Goal: Information Seeking & Learning: Learn about a topic

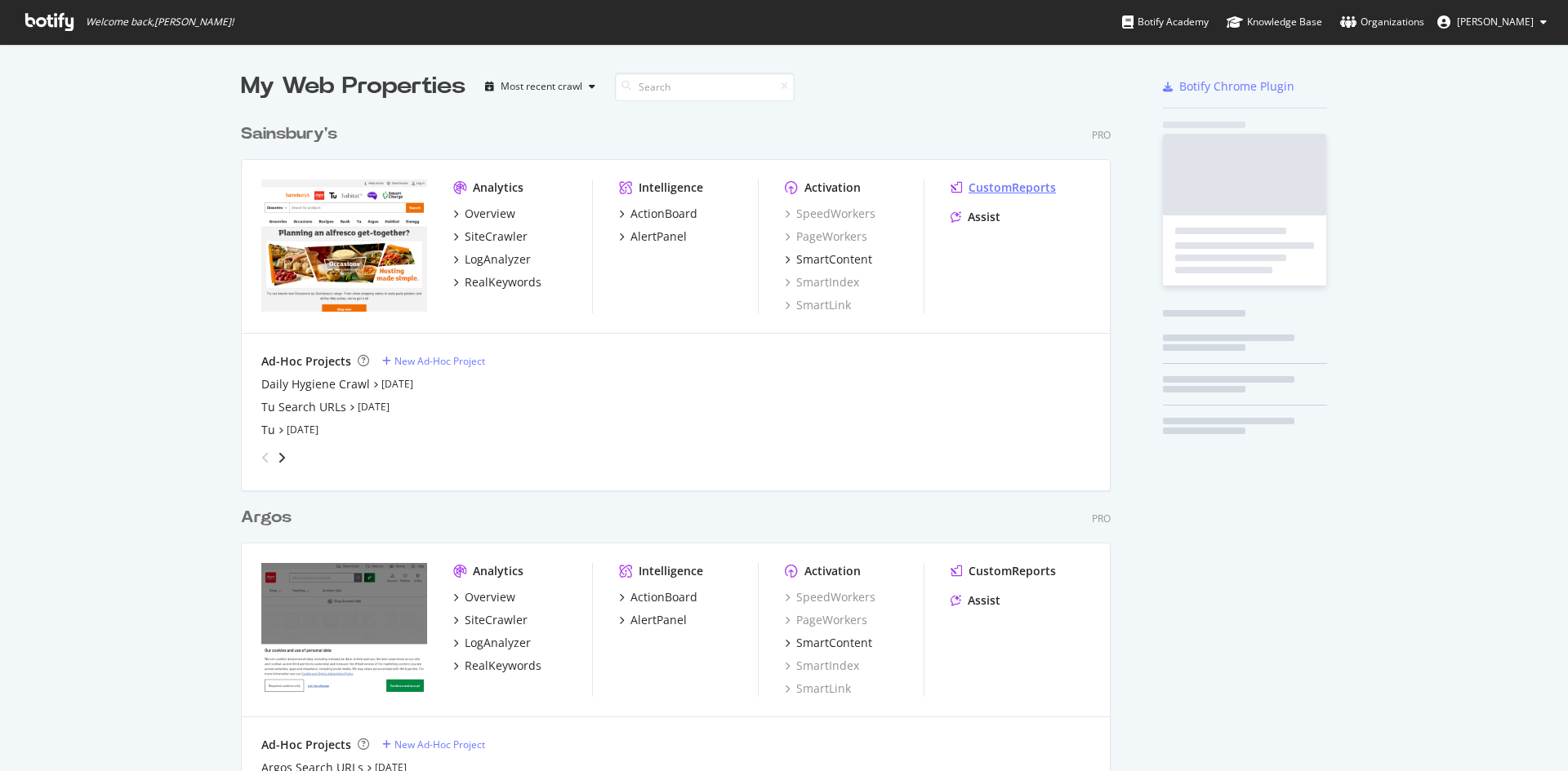
scroll to position [755, 871]
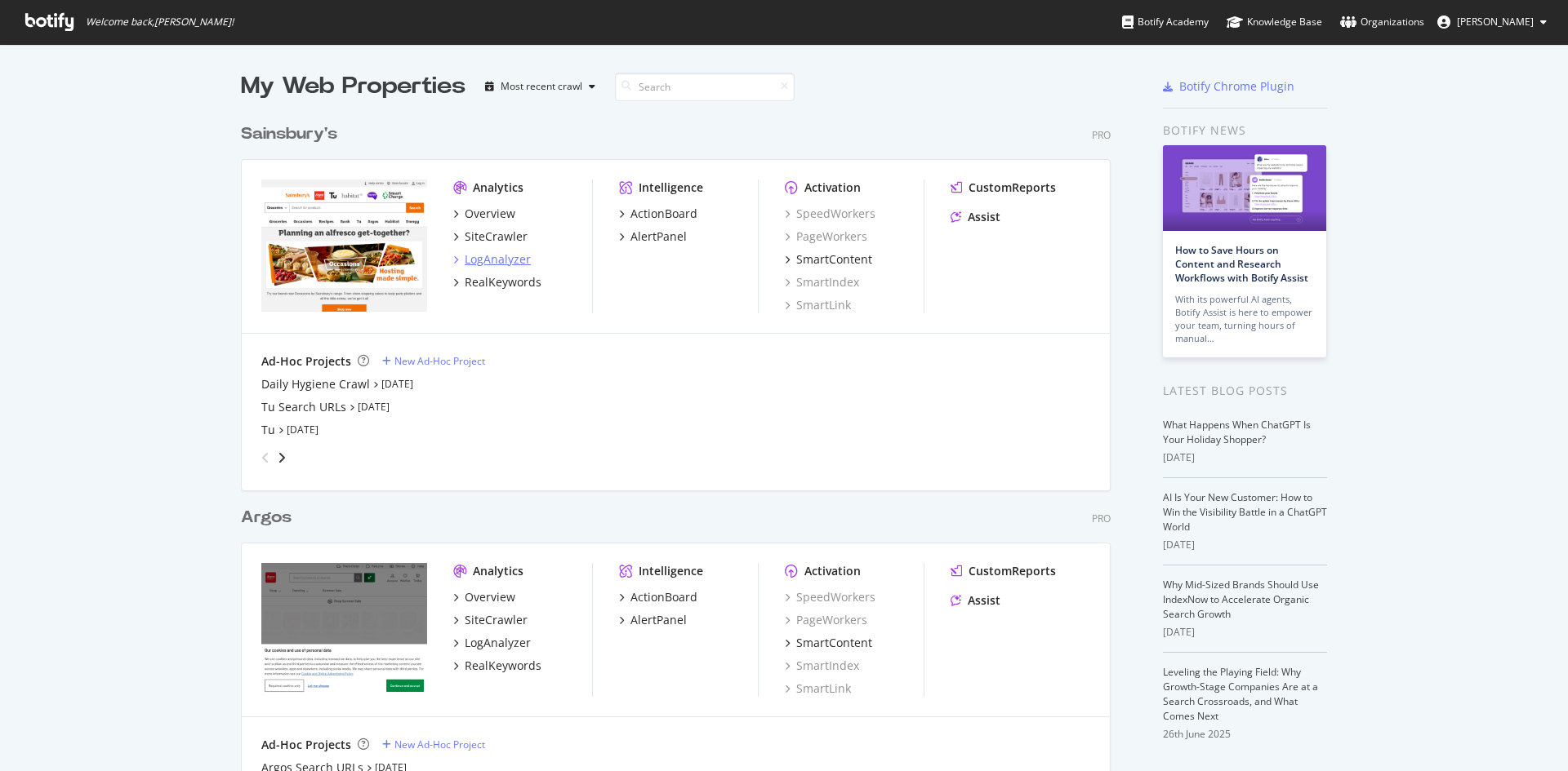
click at [505, 265] on div "LogAnalyzer" at bounding box center [498, 259] width 67 height 16
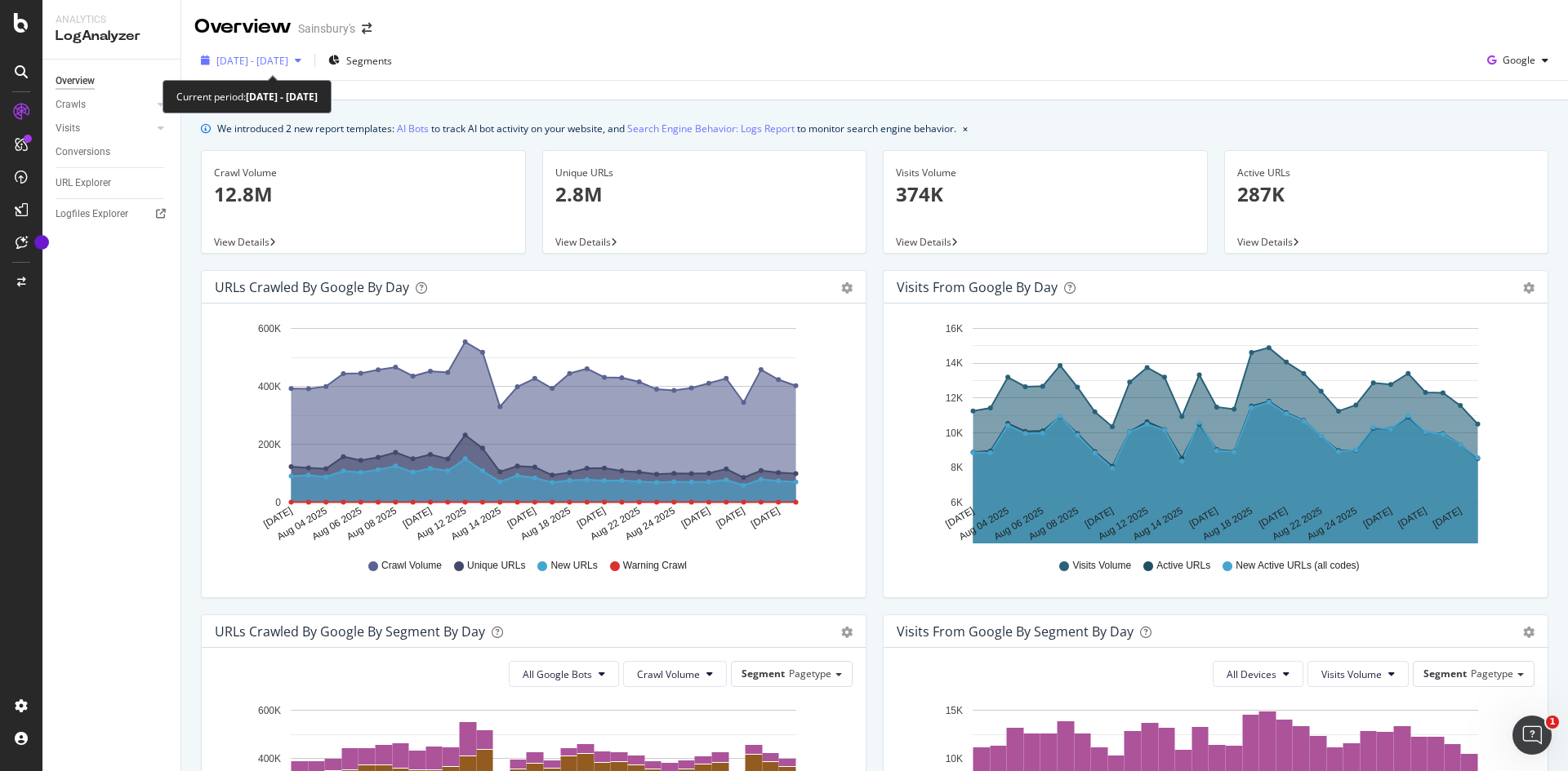
click at [289, 54] on span "2025 Aug. 2nd - Aug. 31st" at bounding box center [252, 60] width 72 height 14
click at [767, 54] on div "2025 Aug. 2nd - Aug. 31st Segments Google" at bounding box center [874, 64] width 1387 height 33
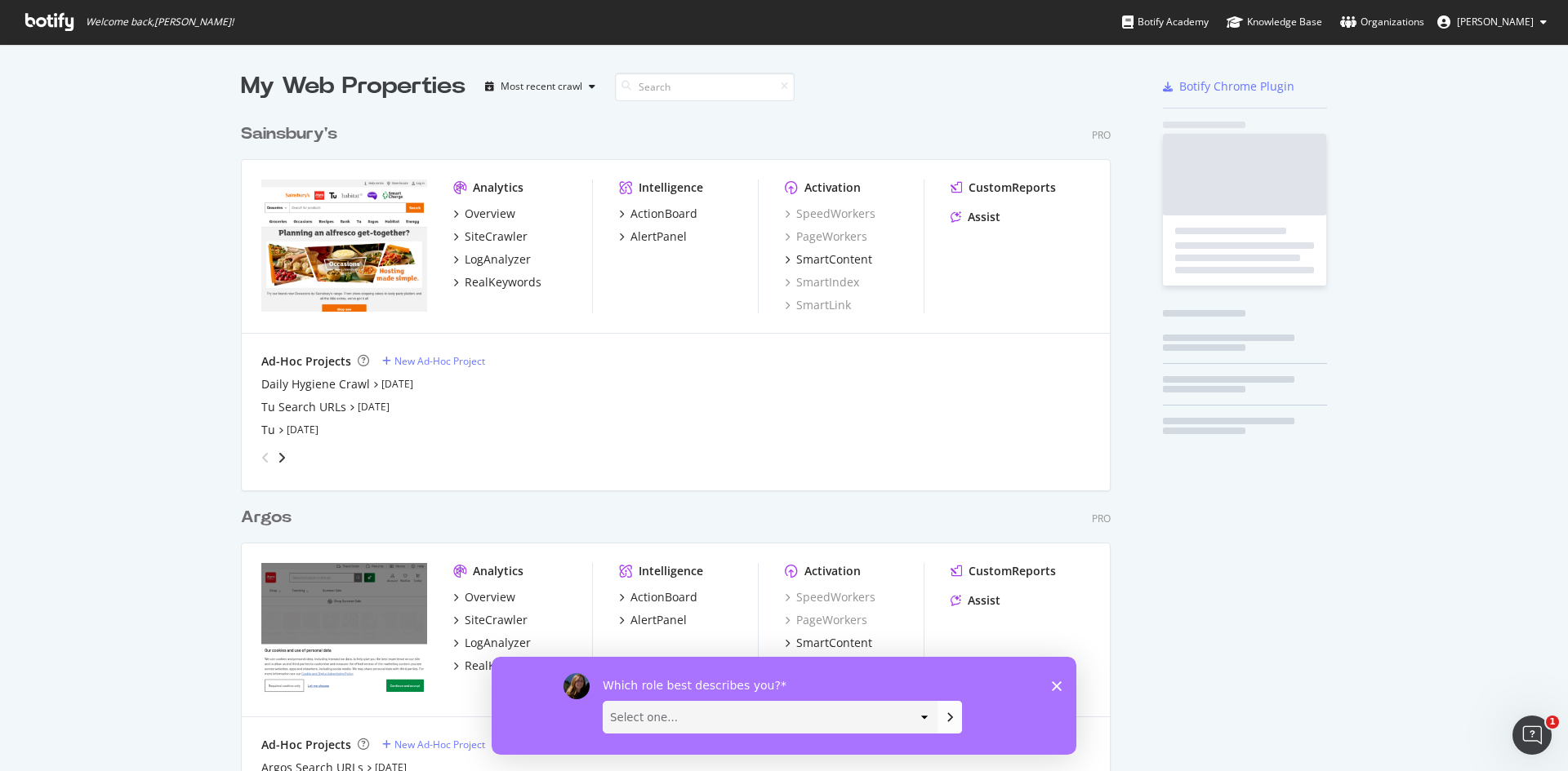
scroll to position [759, 1544]
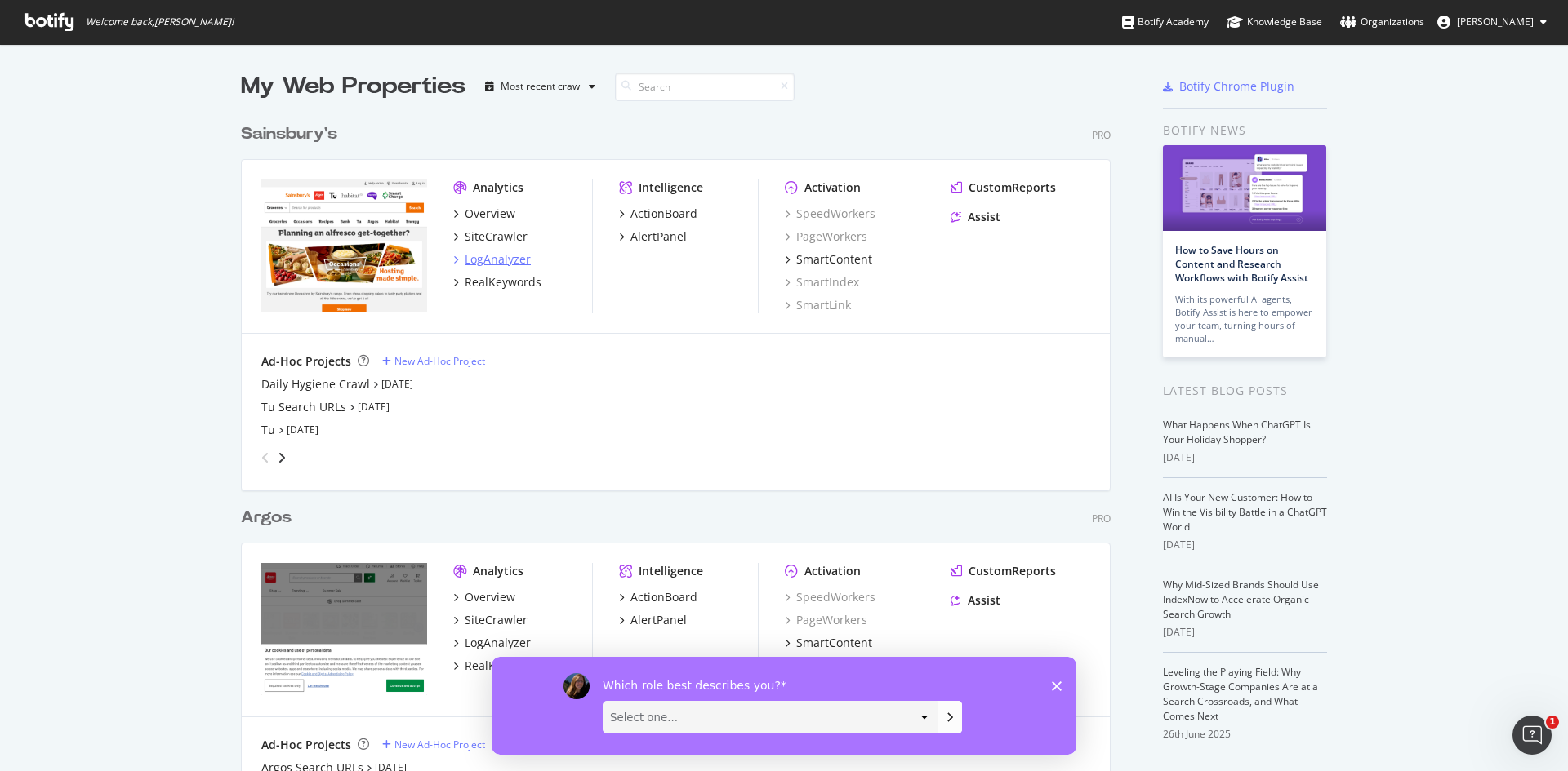
click at [492, 258] on div "LogAnalyzer" at bounding box center [498, 259] width 67 height 16
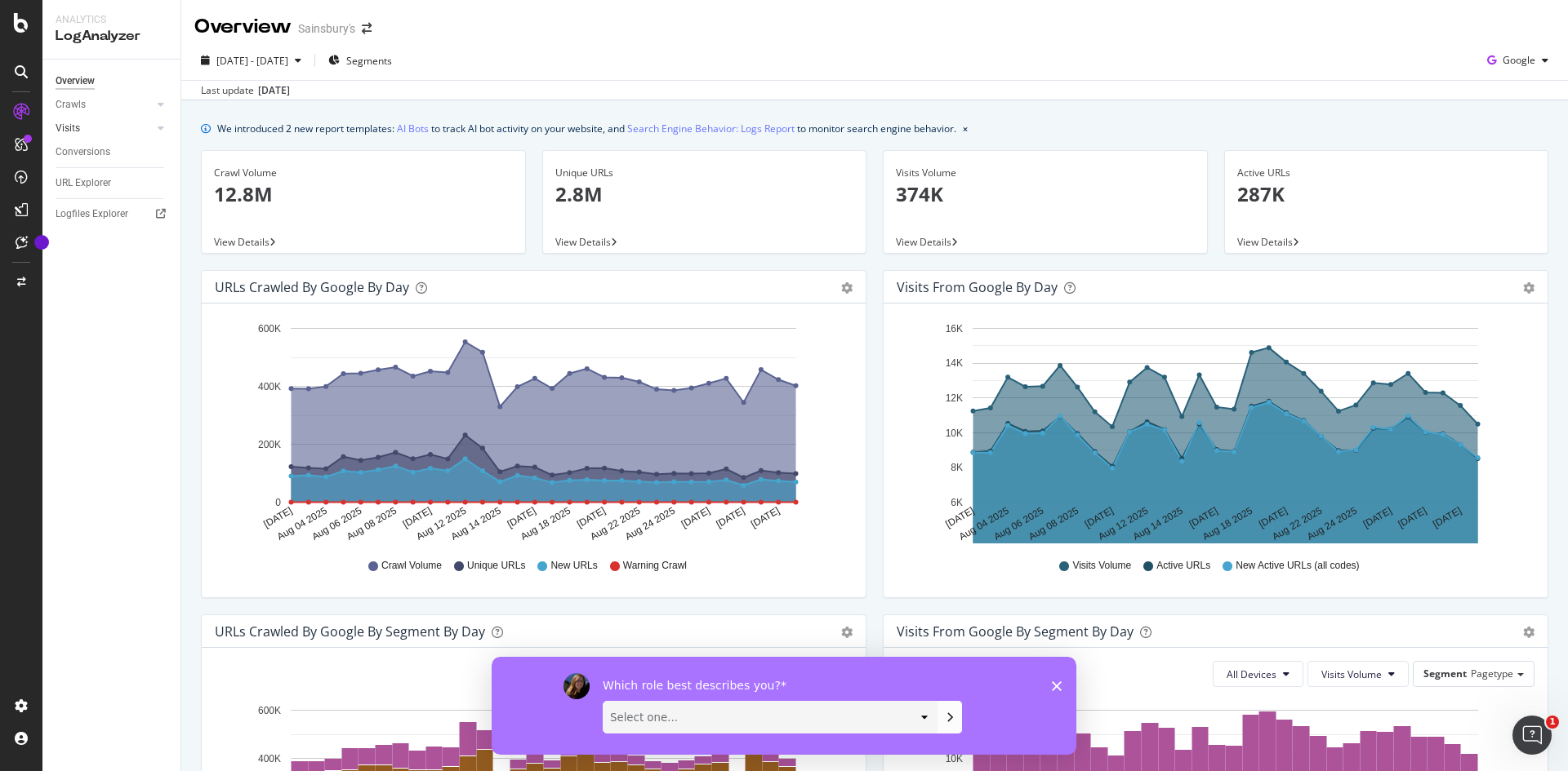
click at [113, 130] on link "Visits" at bounding box center [104, 129] width 98 height 17
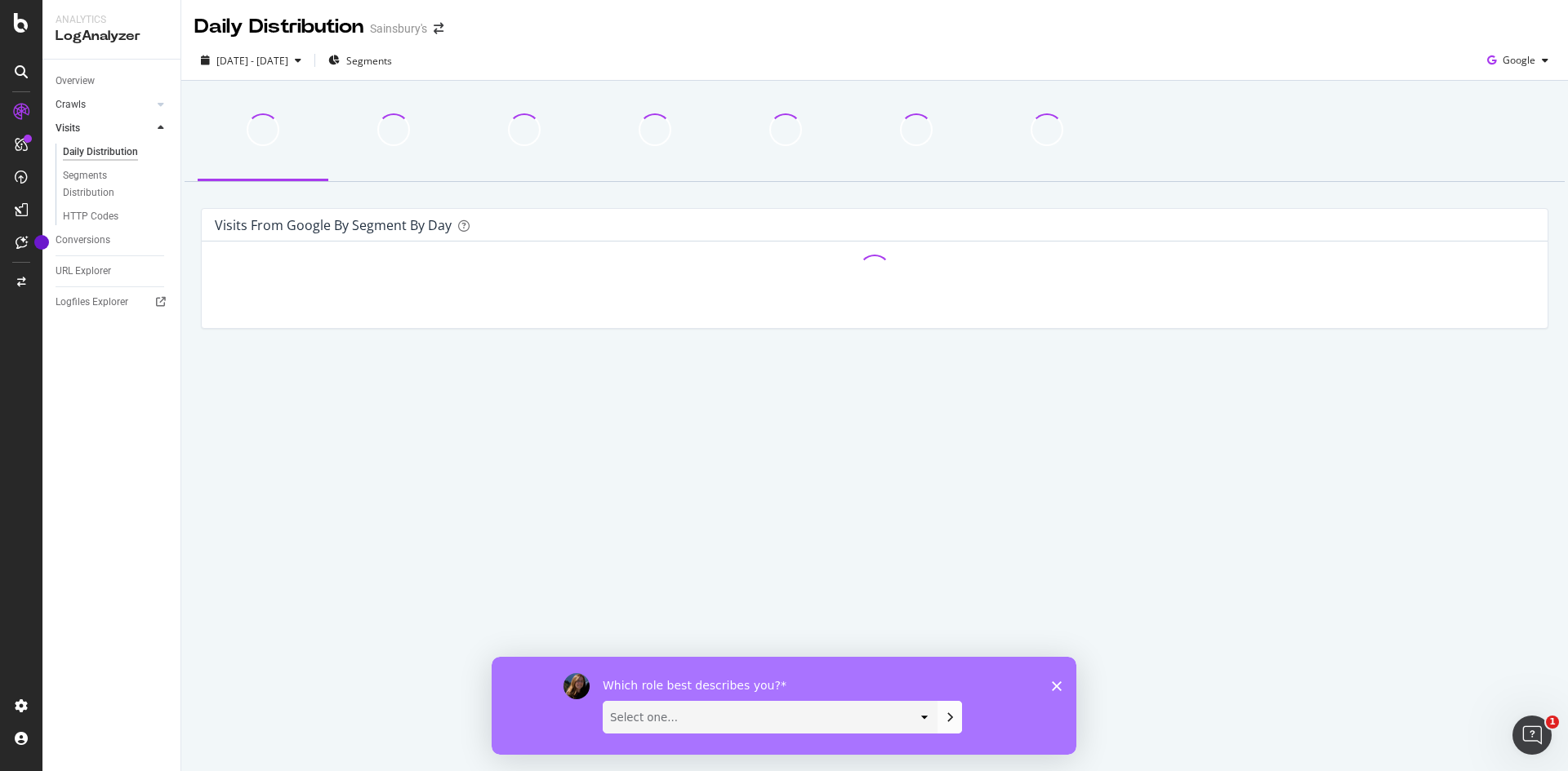
click at [128, 107] on link "Crawls" at bounding box center [104, 105] width 98 height 17
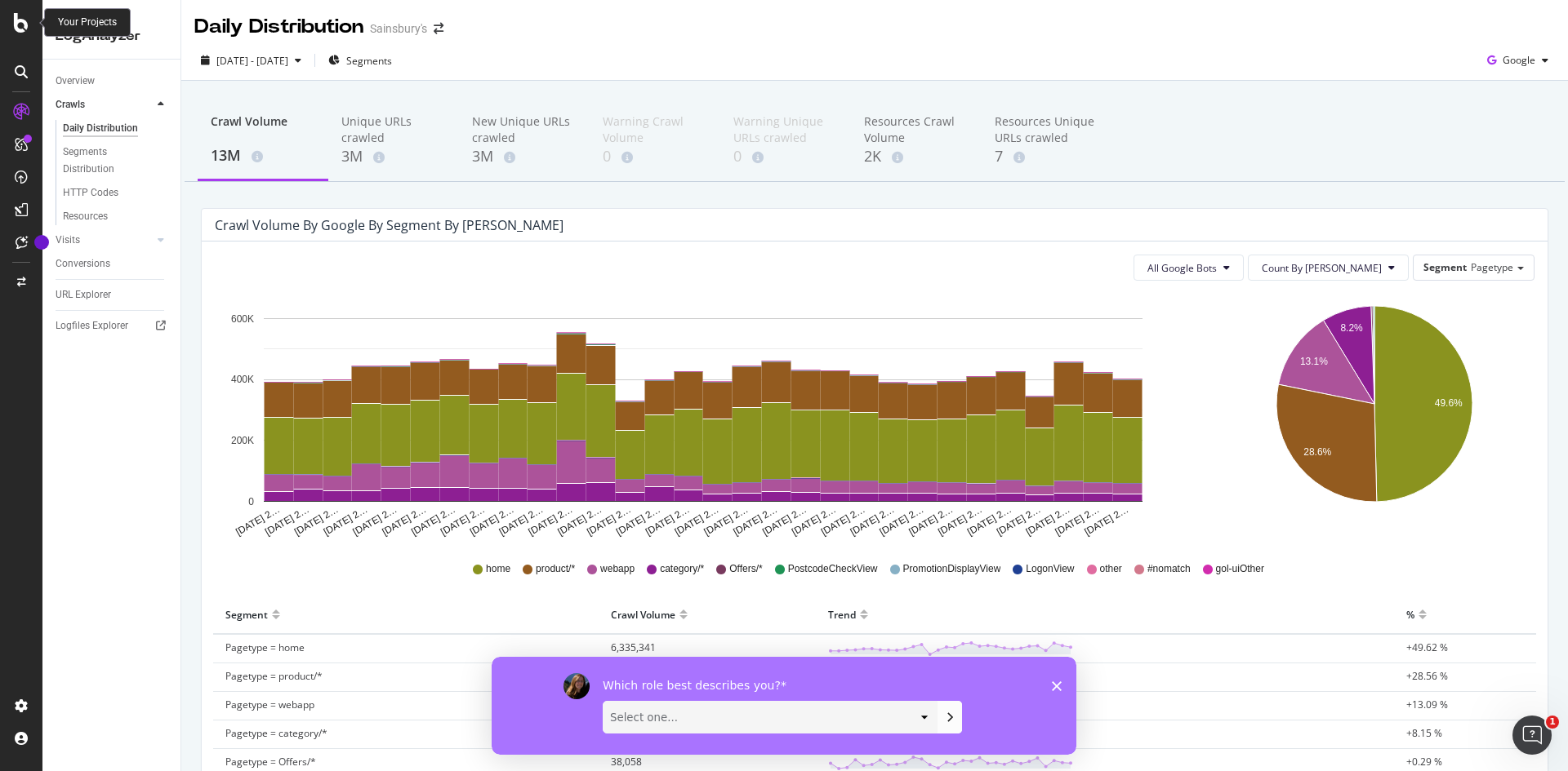
click at [10, 25] on div at bounding box center [21, 22] width 39 height 20
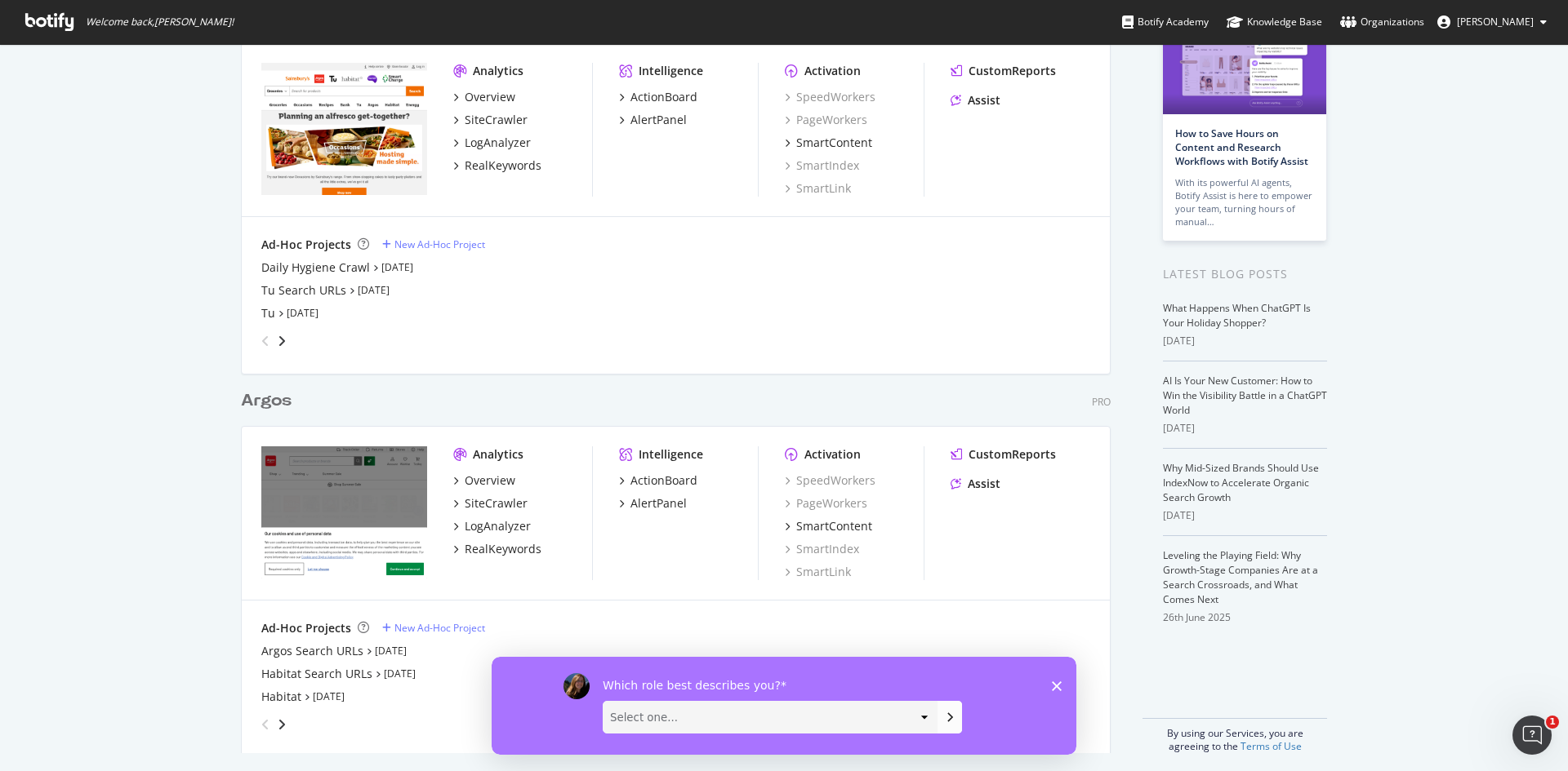
scroll to position [125, 0]
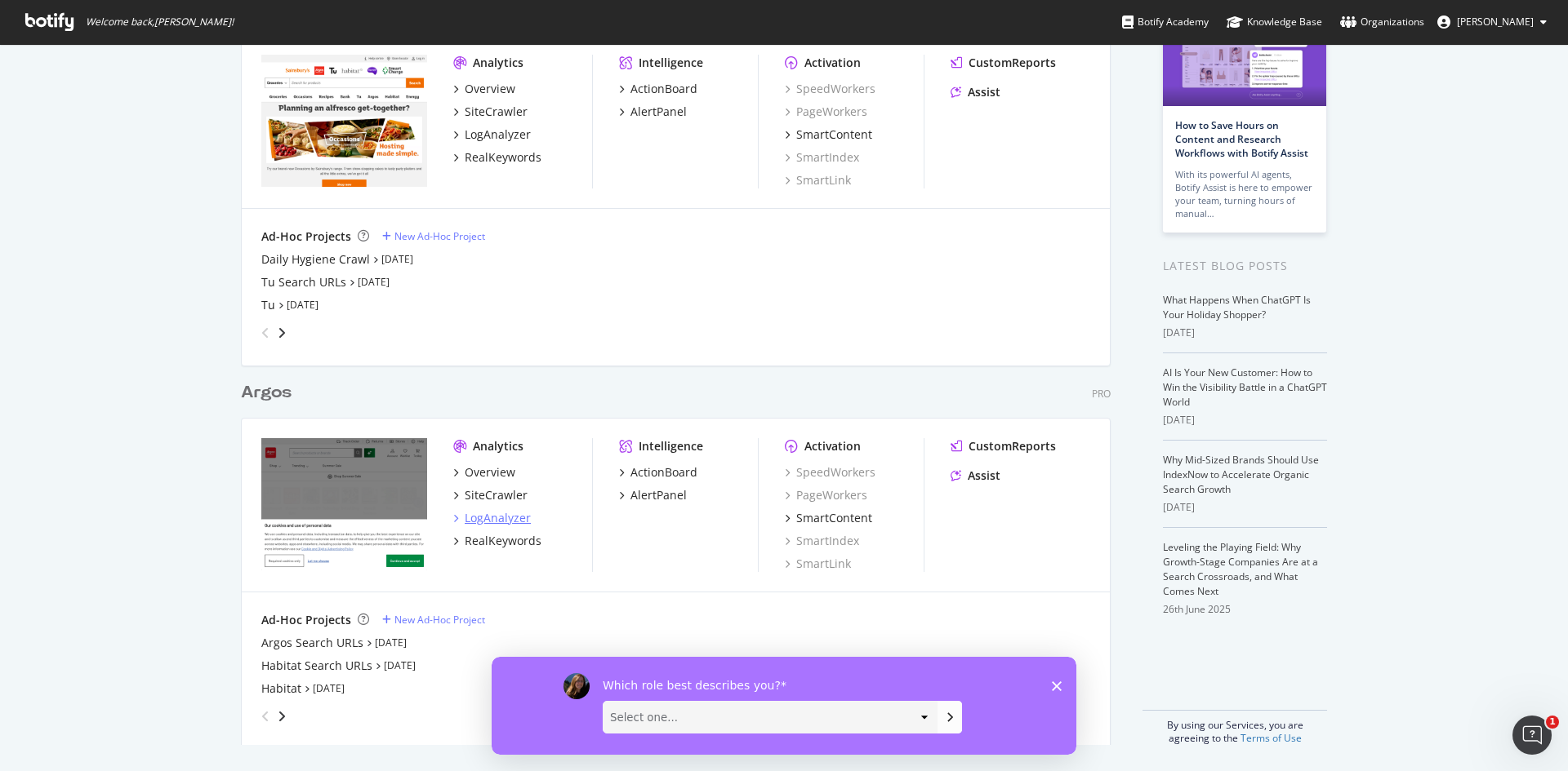
click at [490, 517] on div "LogAnalyzer" at bounding box center [498, 518] width 67 height 16
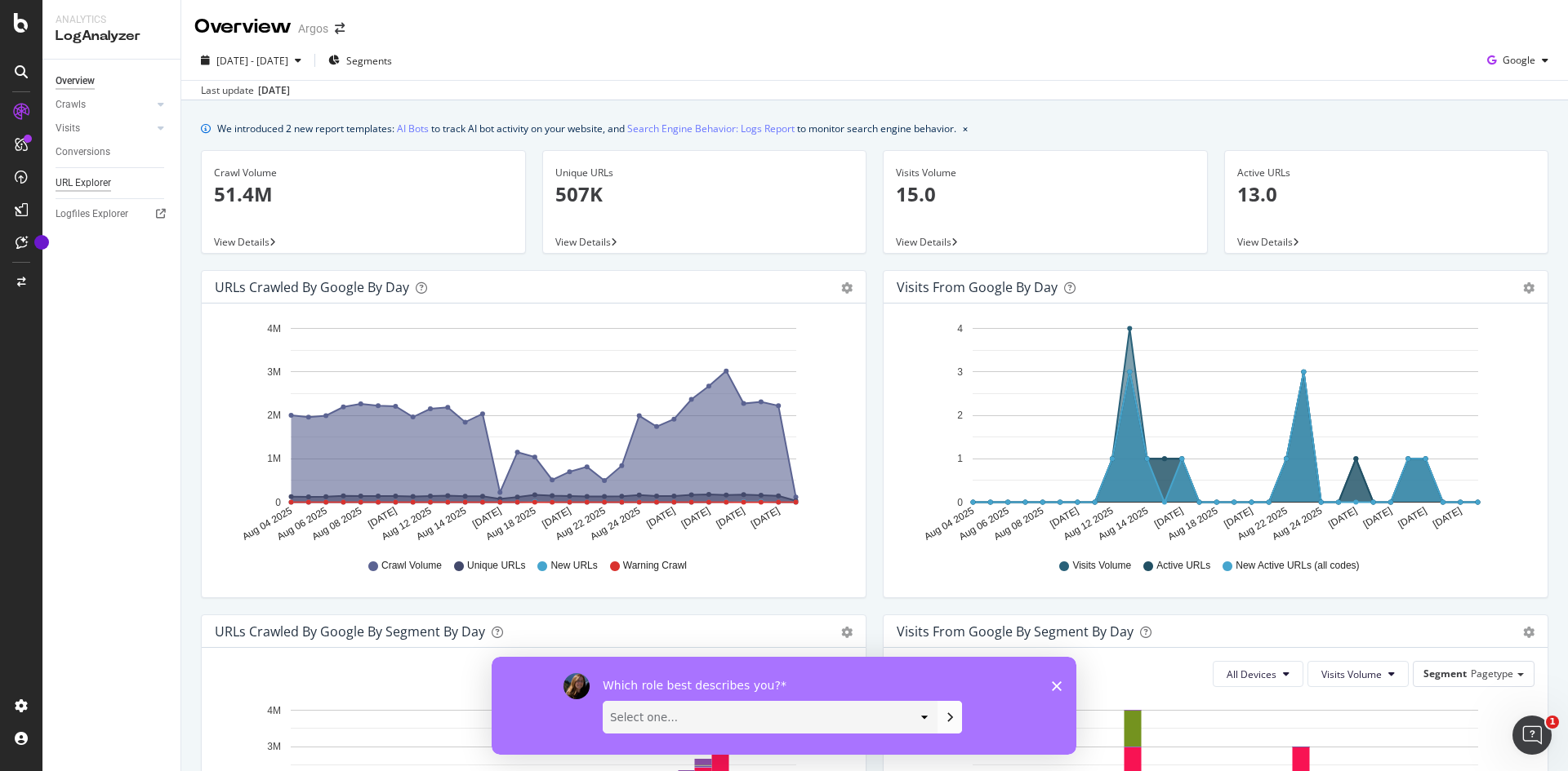
click at [99, 186] on div "URL Explorer" at bounding box center [83, 183] width 55 height 17
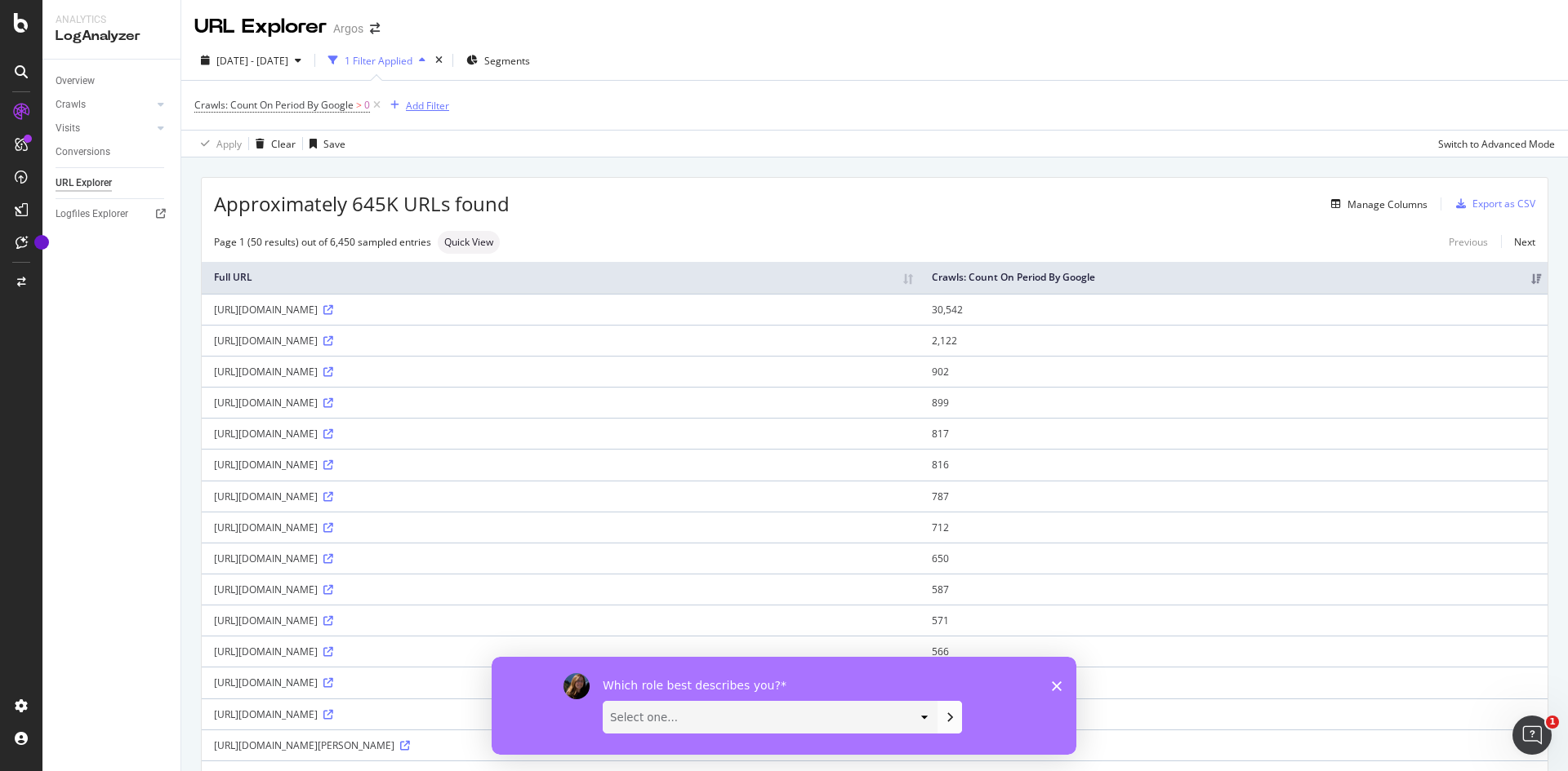
click at [433, 106] on div "Add Filter" at bounding box center [428, 105] width 43 height 14
click at [394, 223] on div "URLs (Logs)" at bounding box center [425, 220] width 73 height 16
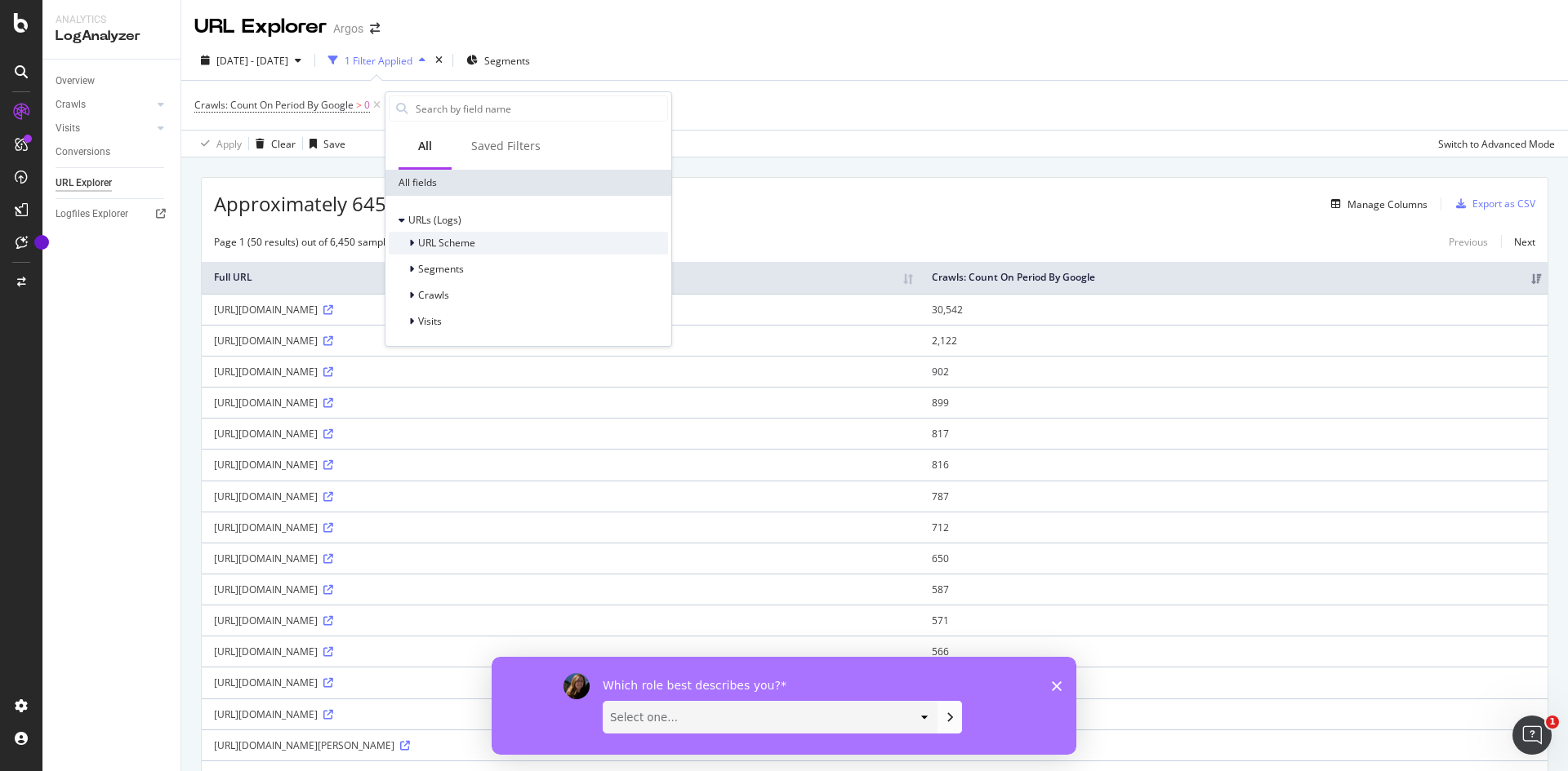
click at [422, 237] on span "URL Scheme" at bounding box center [447, 243] width 57 height 14
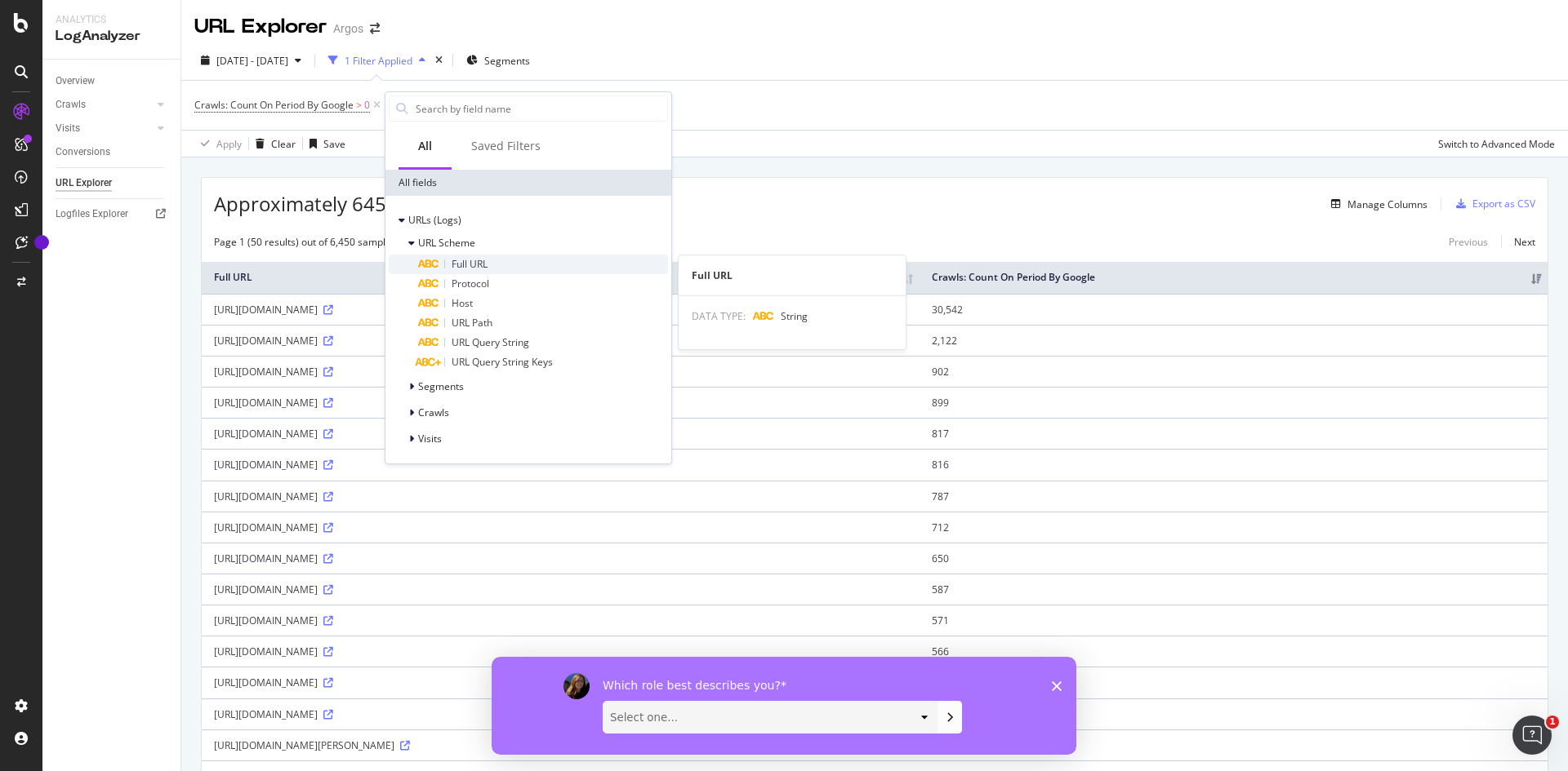
click at [523, 258] on div "Full URL" at bounding box center [543, 264] width 250 height 20
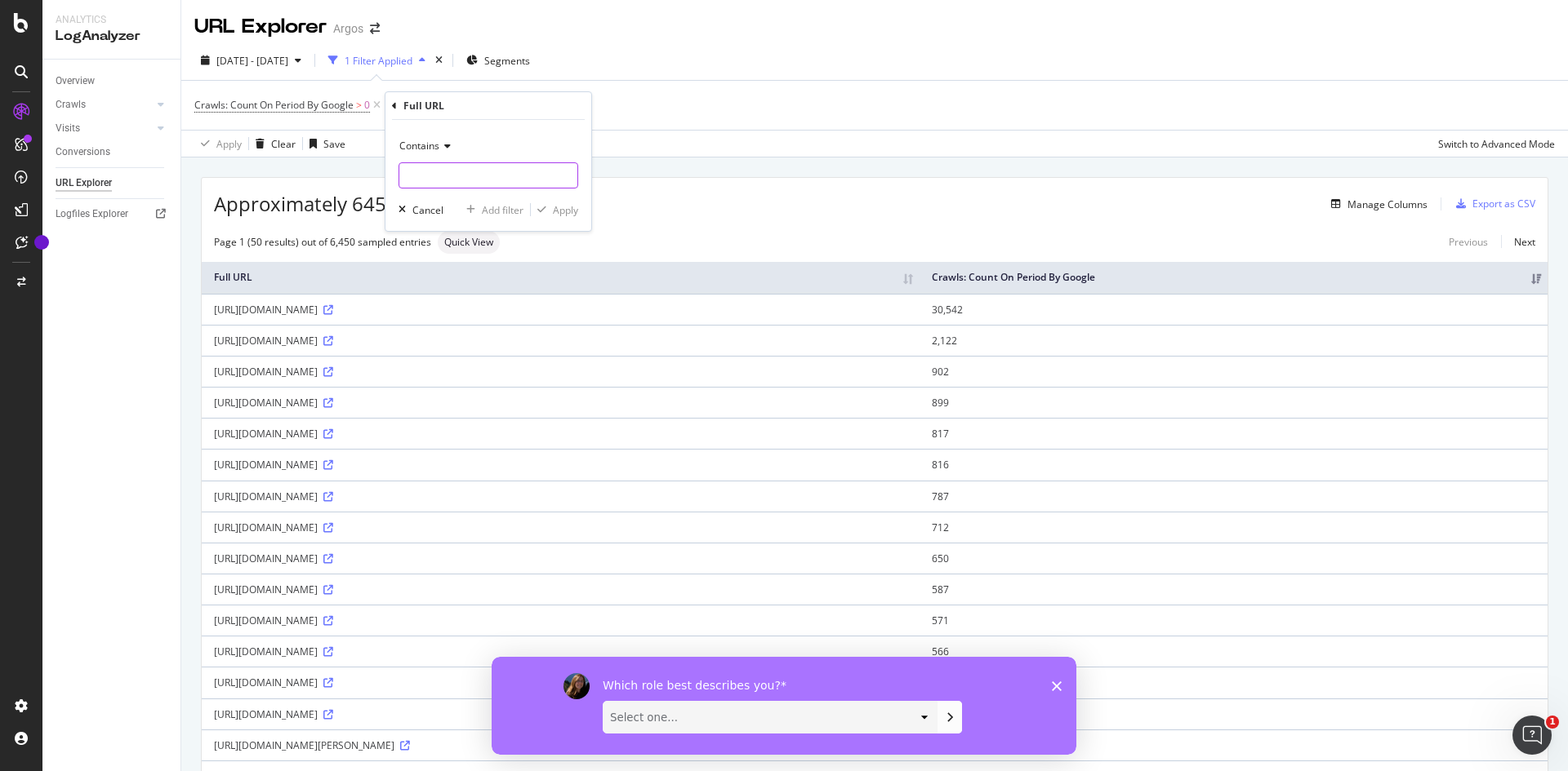
click at [469, 174] on input "text" at bounding box center [488, 175] width 178 height 26
type input "clickPR"
click at [574, 216] on div "Apply" at bounding box center [565, 210] width 25 height 14
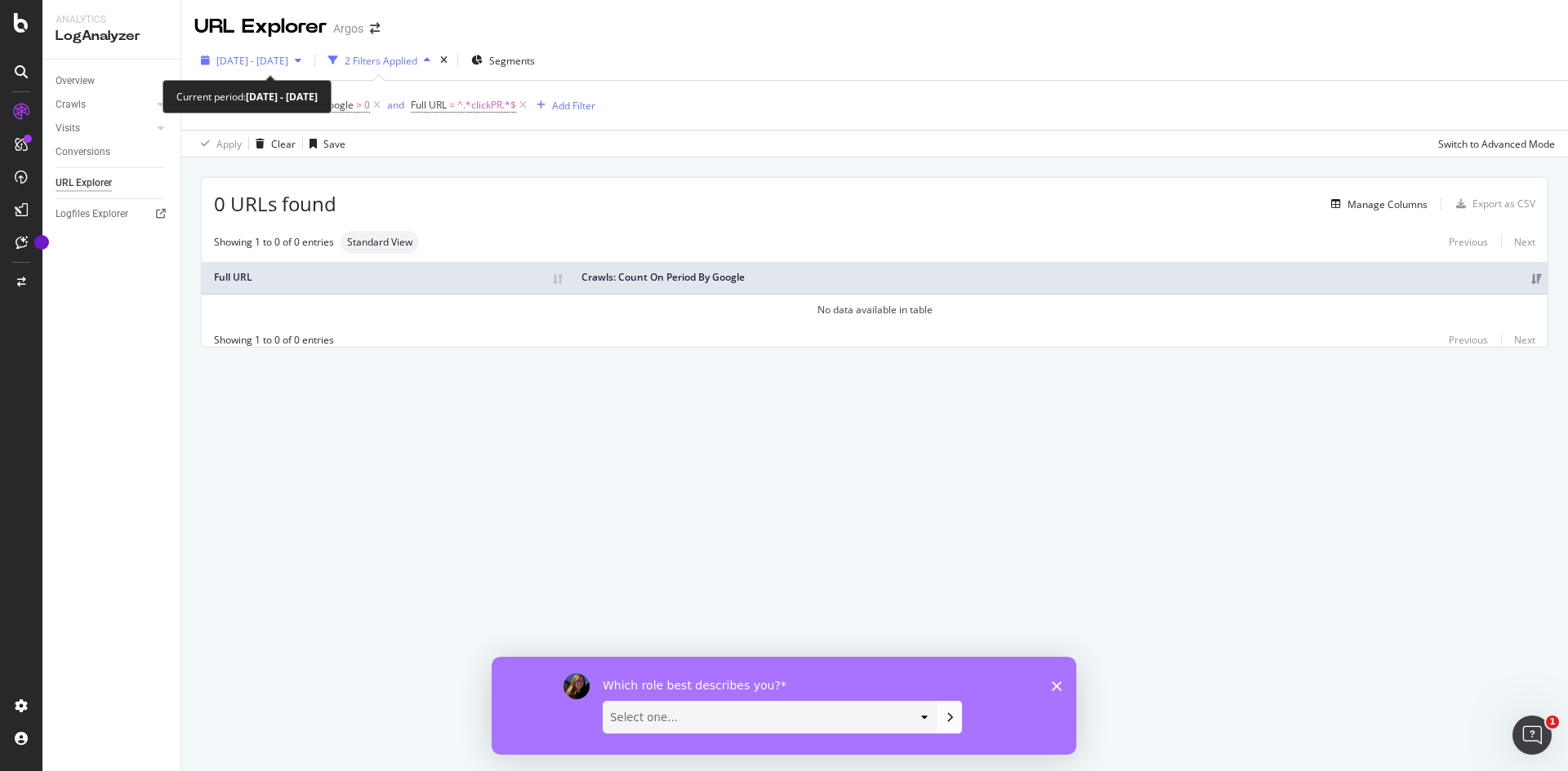
click at [289, 60] on span "2025 Aug. 4th - Sep. 2nd" at bounding box center [252, 60] width 72 height 14
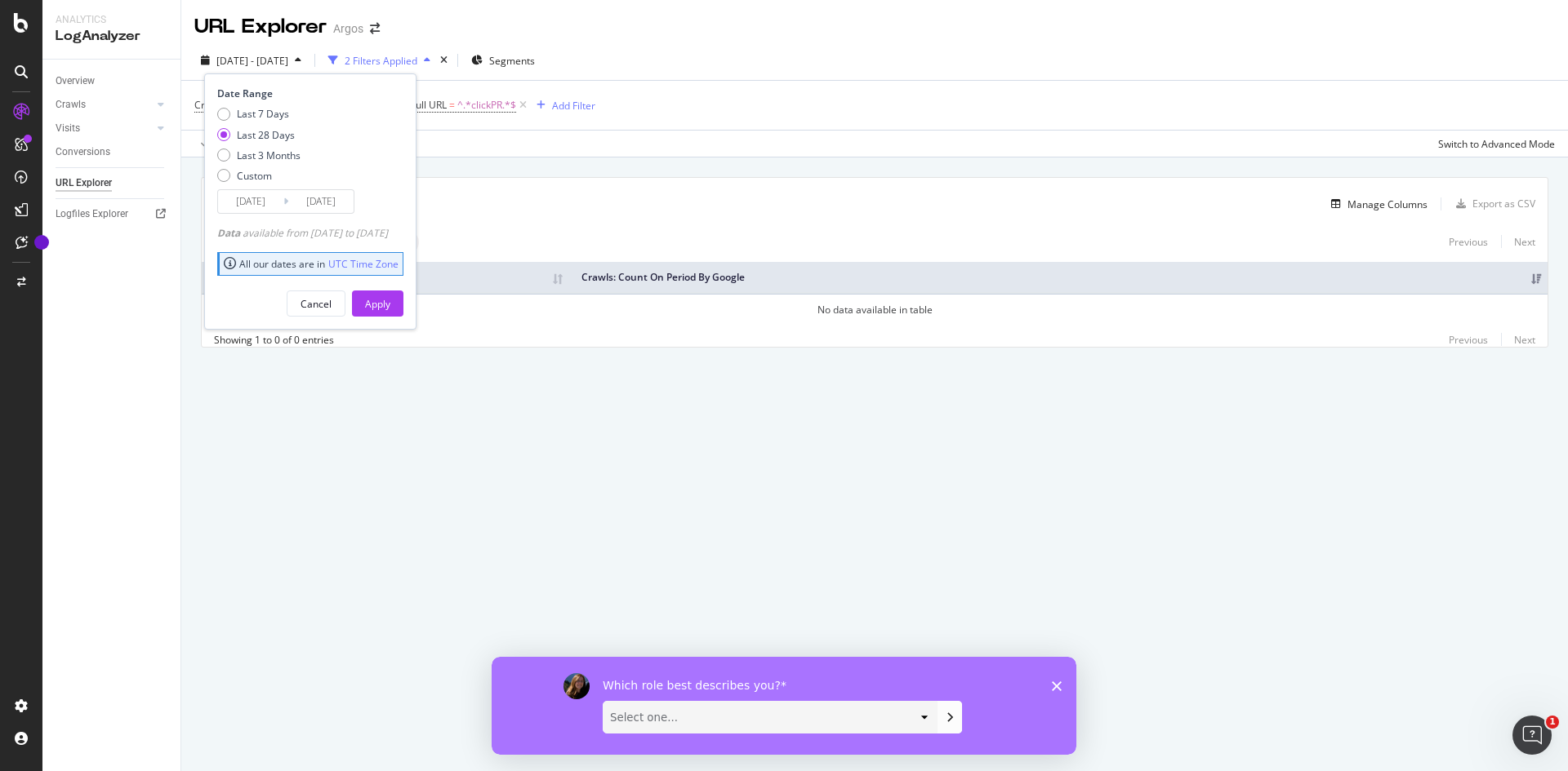
click at [944, 143] on div "Apply Clear Save Switch to Advanced Mode" at bounding box center [874, 142] width 1387 height 27
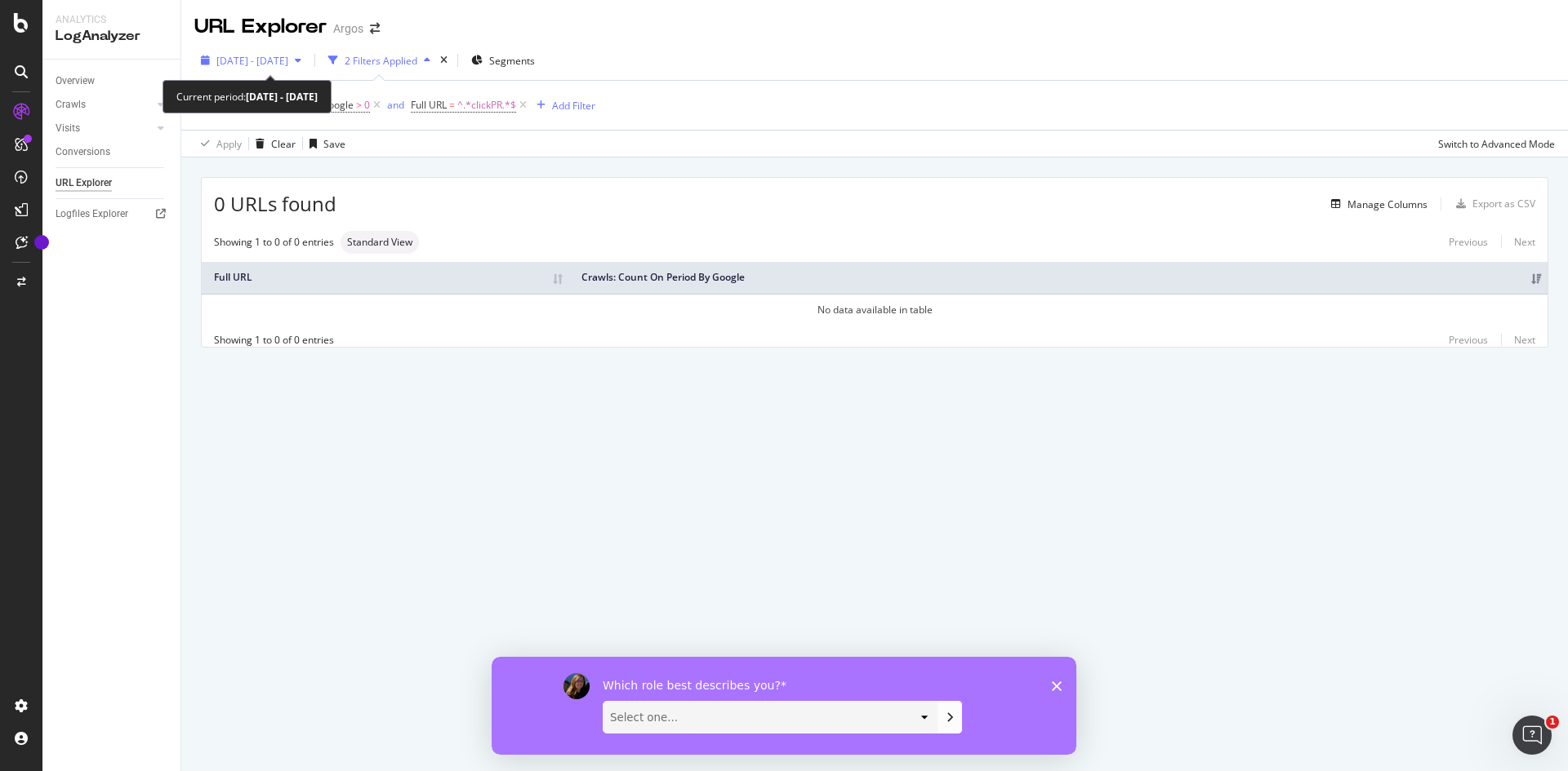
click at [289, 57] on span "2025 Aug. 4th - Sep. 2nd" at bounding box center [252, 60] width 72 height 14
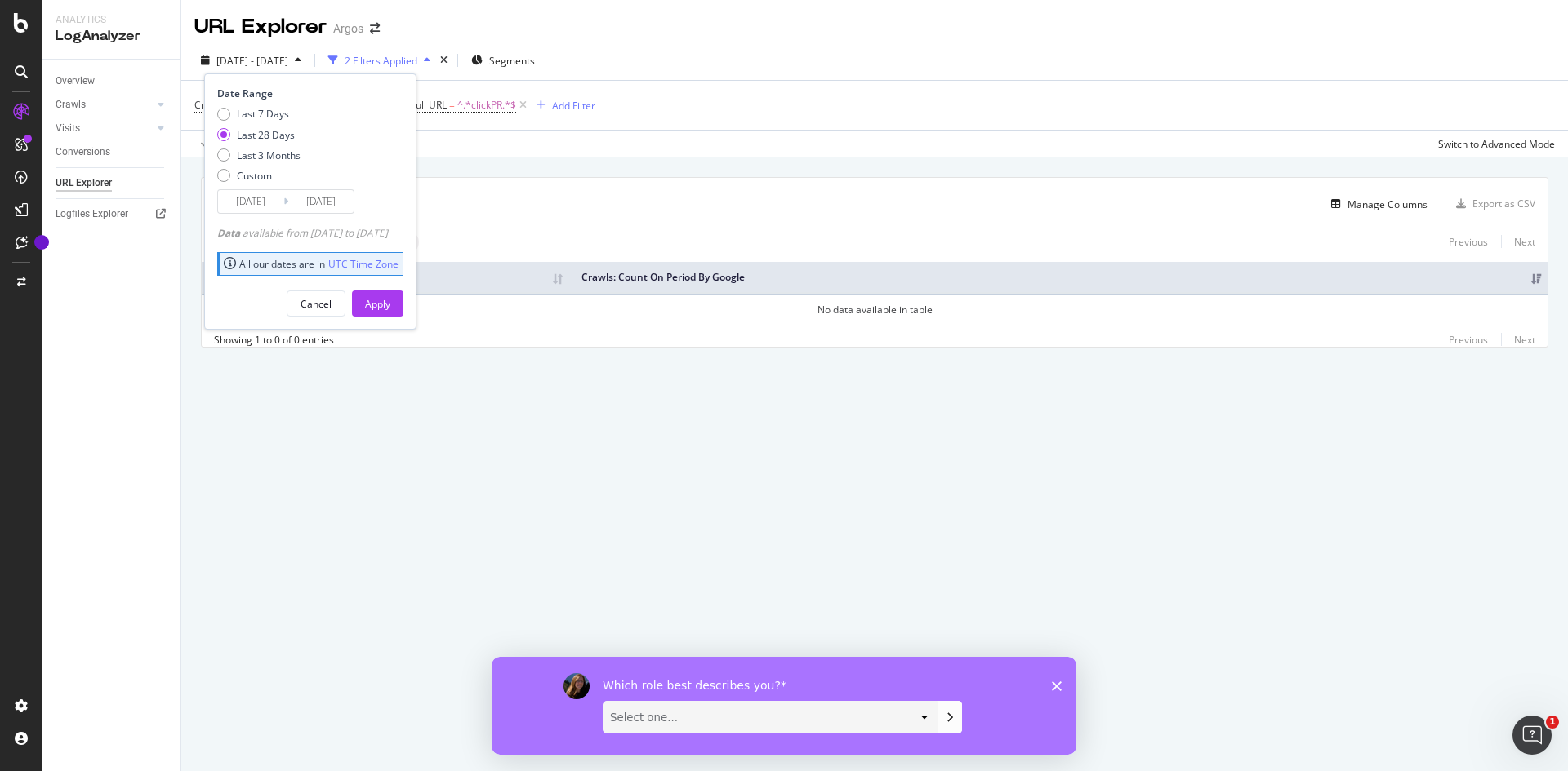
click at [285, 163] on div "Last 7 Days Last 28 Days Last 3 Months Custom" at bounding box center [258, 148] width 83 height 82
click at [280, 160] on div "Last 3 Months" at bounding box center [269, 155] width 64 height 14
type input "2025/06/03"
click at [390, 307] on div "Apply" at bounding box center [378, 304] width 25 height 14
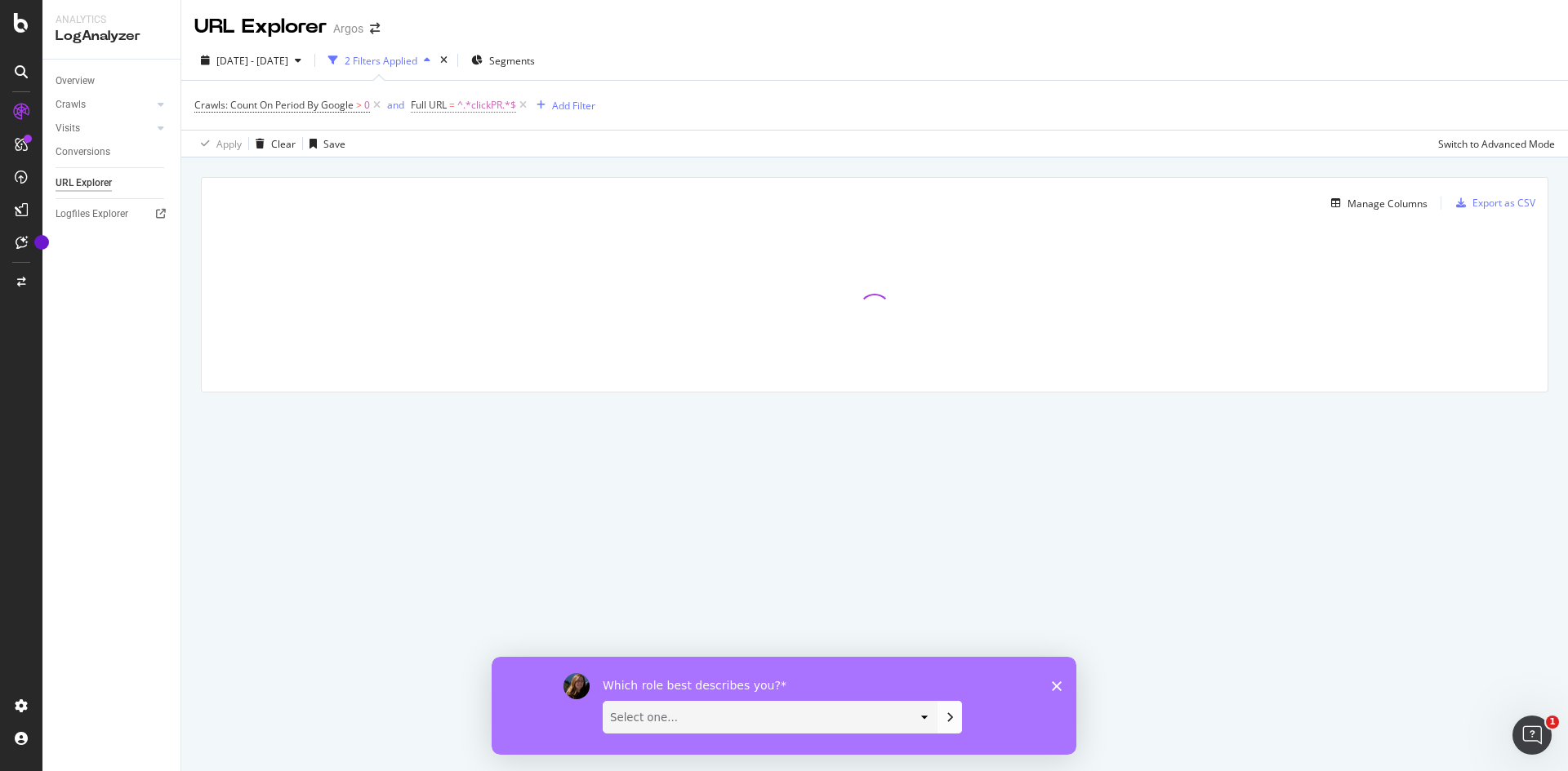
click at [479, 104] on span "^.*clickPR.*$" at bounding box center [486, 105] width 59 height 22
click at [631, 142] on div "Apply Clear Save Switch to Advanced Mode" at bounding box center [874, 142] width 1387 height 27
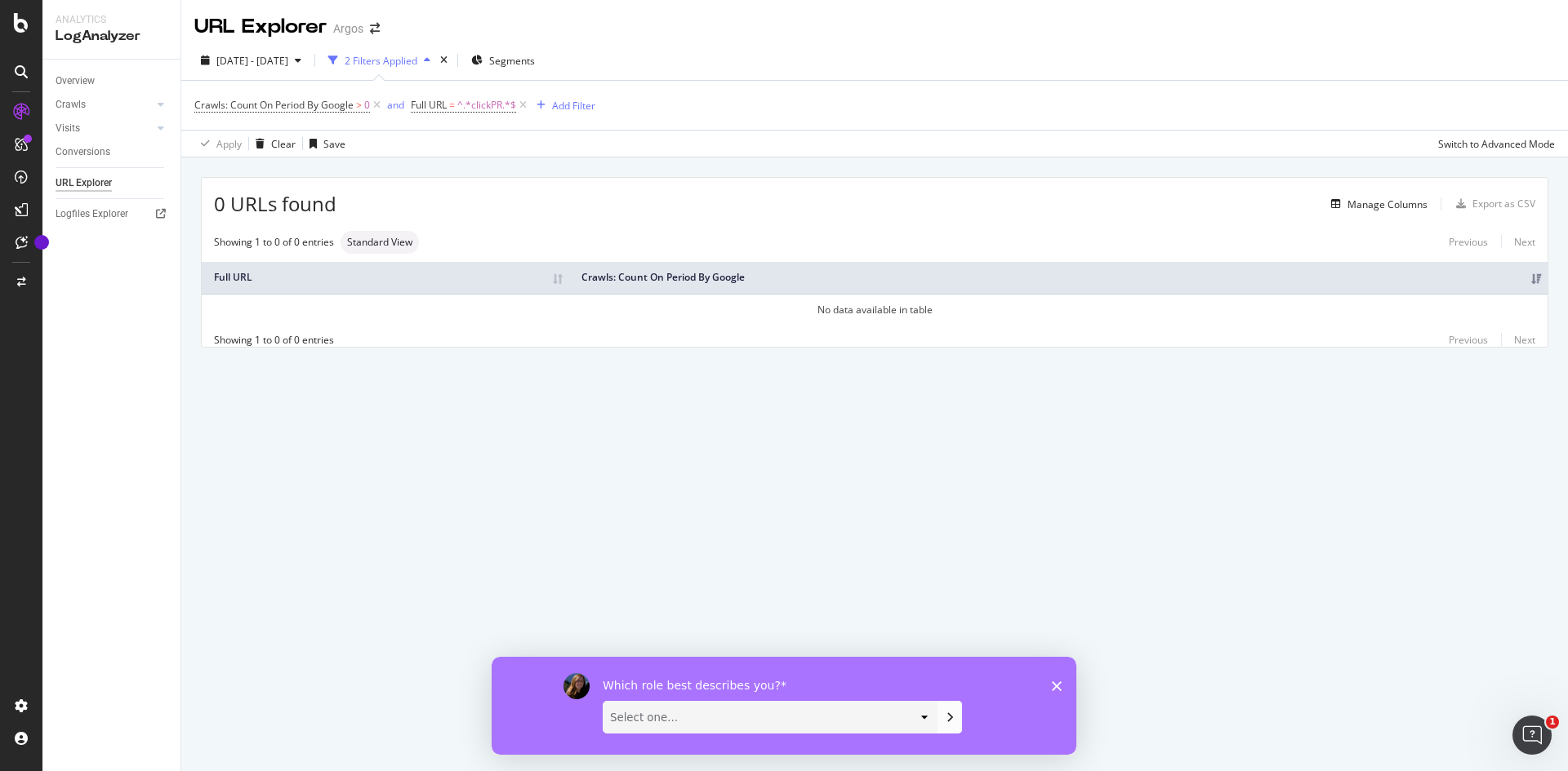
click at [92, 181] on div "URL Explorer" at bounding box center [83, 183] width 56 height 17
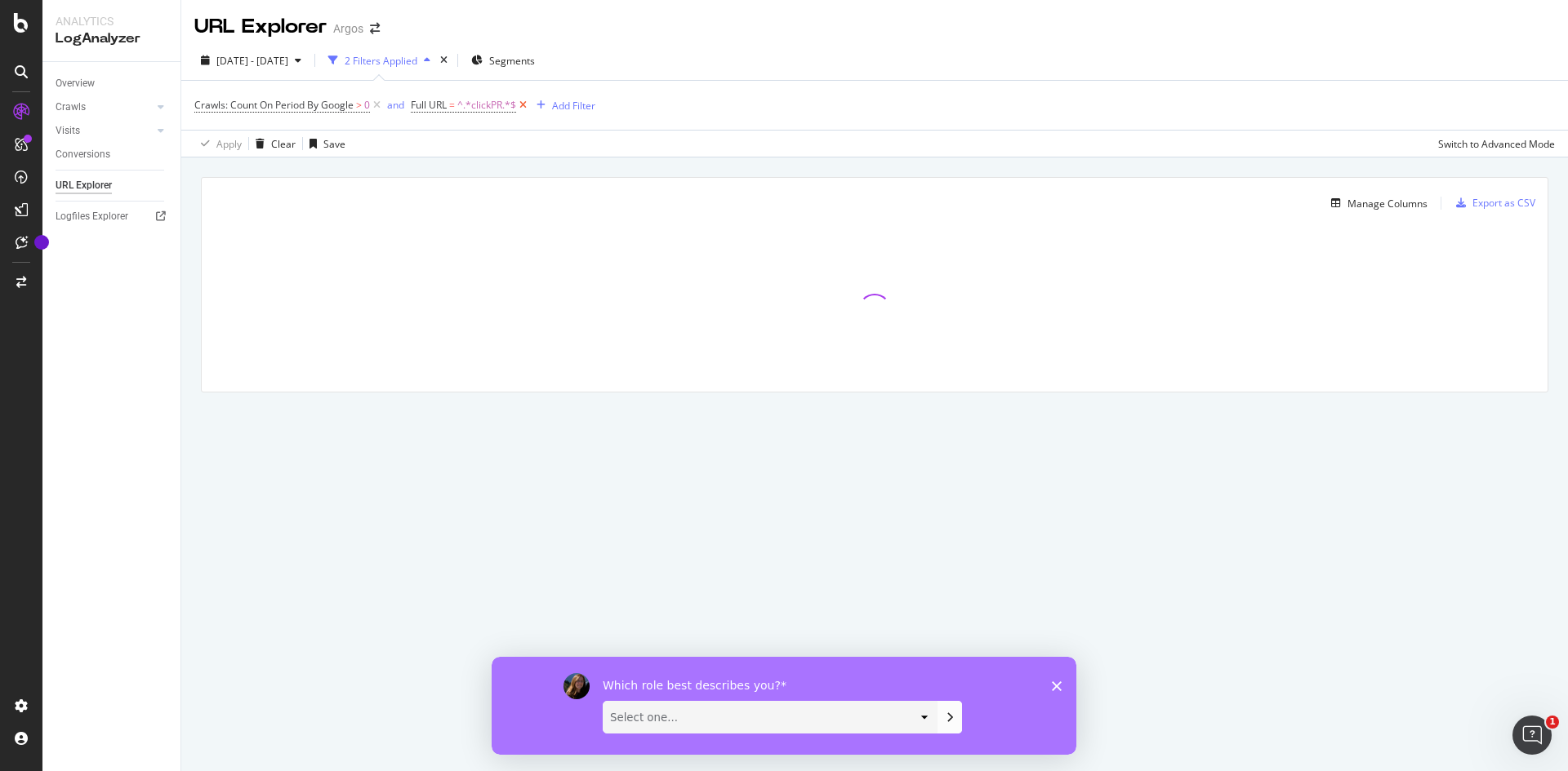
click at [527, 104] on icon at bounding box center [524, 105] width 14 height 16
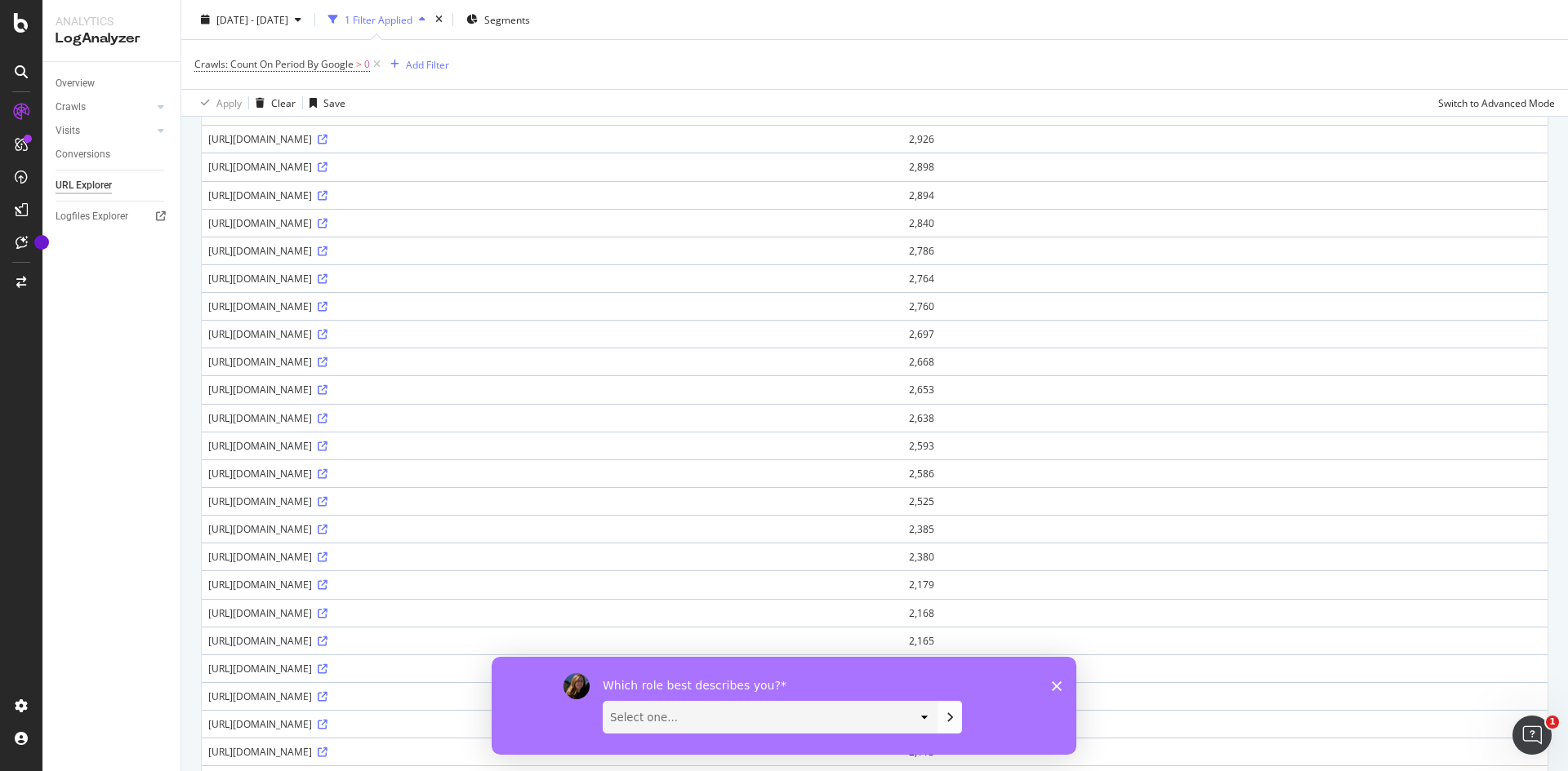
scroll to position [1000, 0]
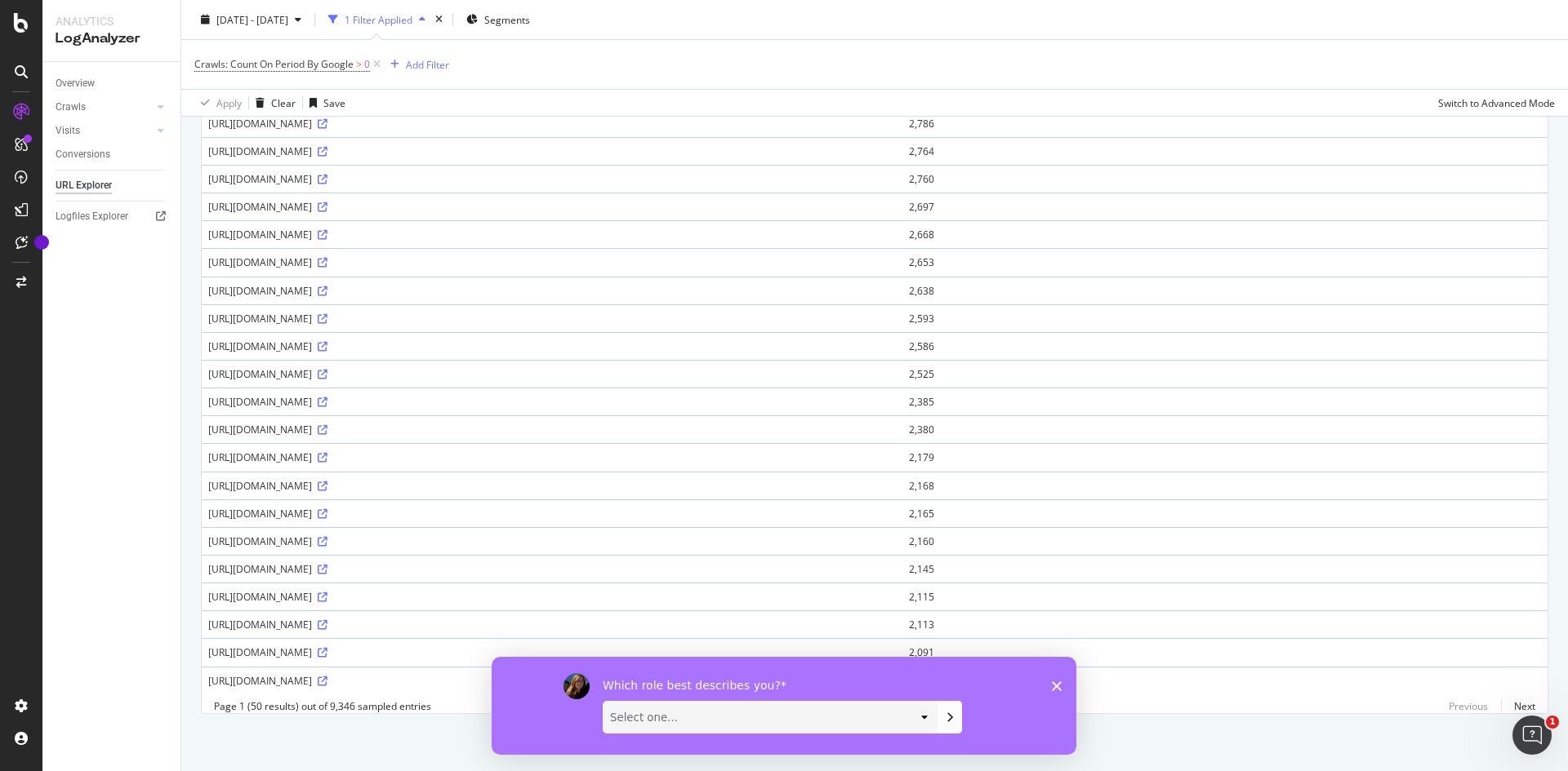
click at [1056, 692] on div "Which role best describes you? Select one... Analyst/BI C-level Leadership Cont…" at bounding box center [784, 705] width 585 height 98
click at [1056, 686] on icon "Close survey" at bounding box center [1057, 686] width 10 height 9
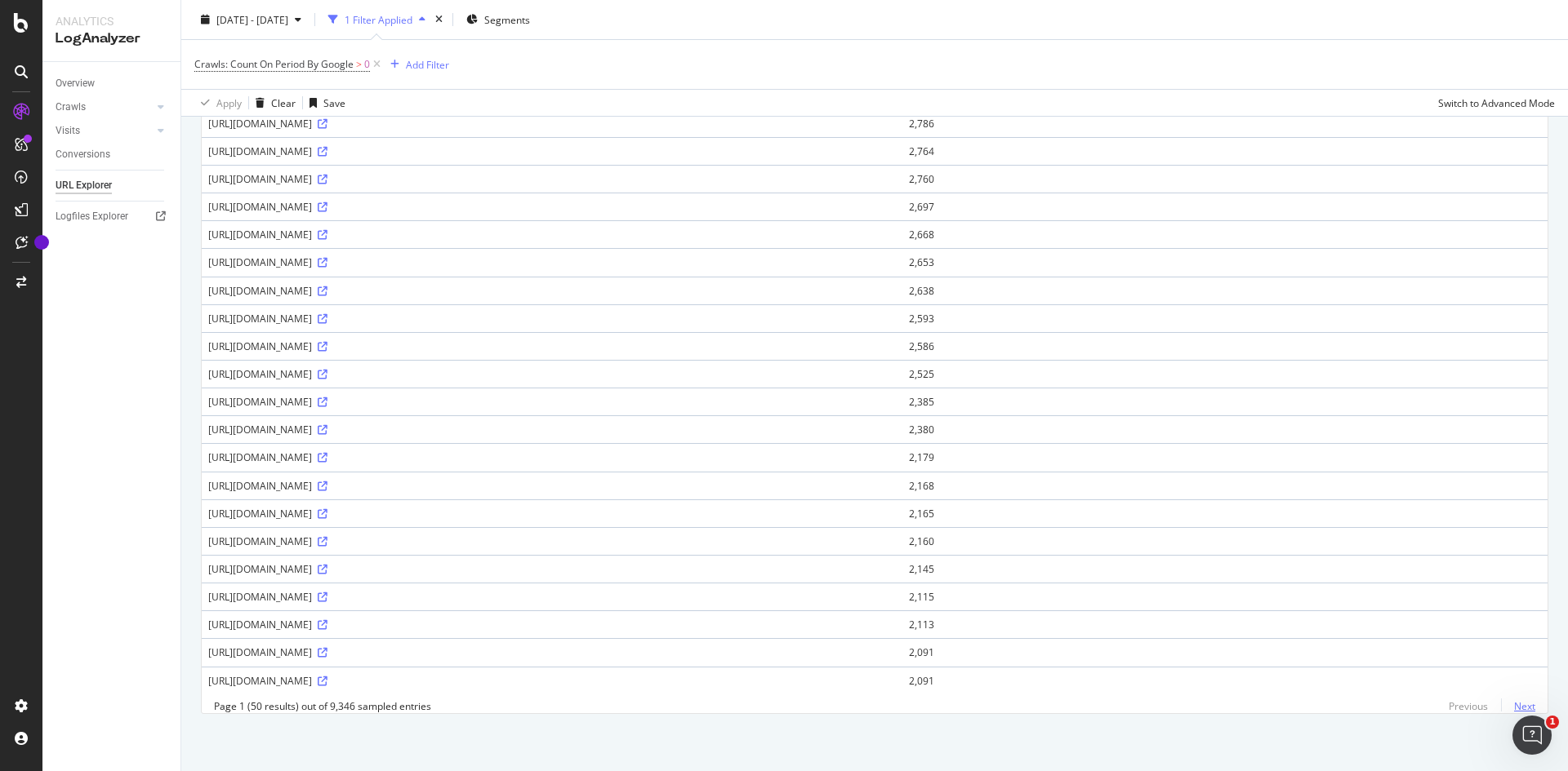
click at [1506, 711] on link "Next" at bounding box center [1519, 706] width 35 height 23
click at [519, 451] on div "[URL][DOMAIN_NAME]" at bounding box center [552, 458] width 688 height 14
click at [327, 453] on icon at bounding box center [322, 458] width 10 height 9
drag, startPoint x: 397, startPoint y: 418, endPoint x: 490, endPoint y: 416, distance: 93.0
click at [490, 423] on div "[URL][DOMAIN_NAME]" at bounding box center [552, 430] width 688 height 14
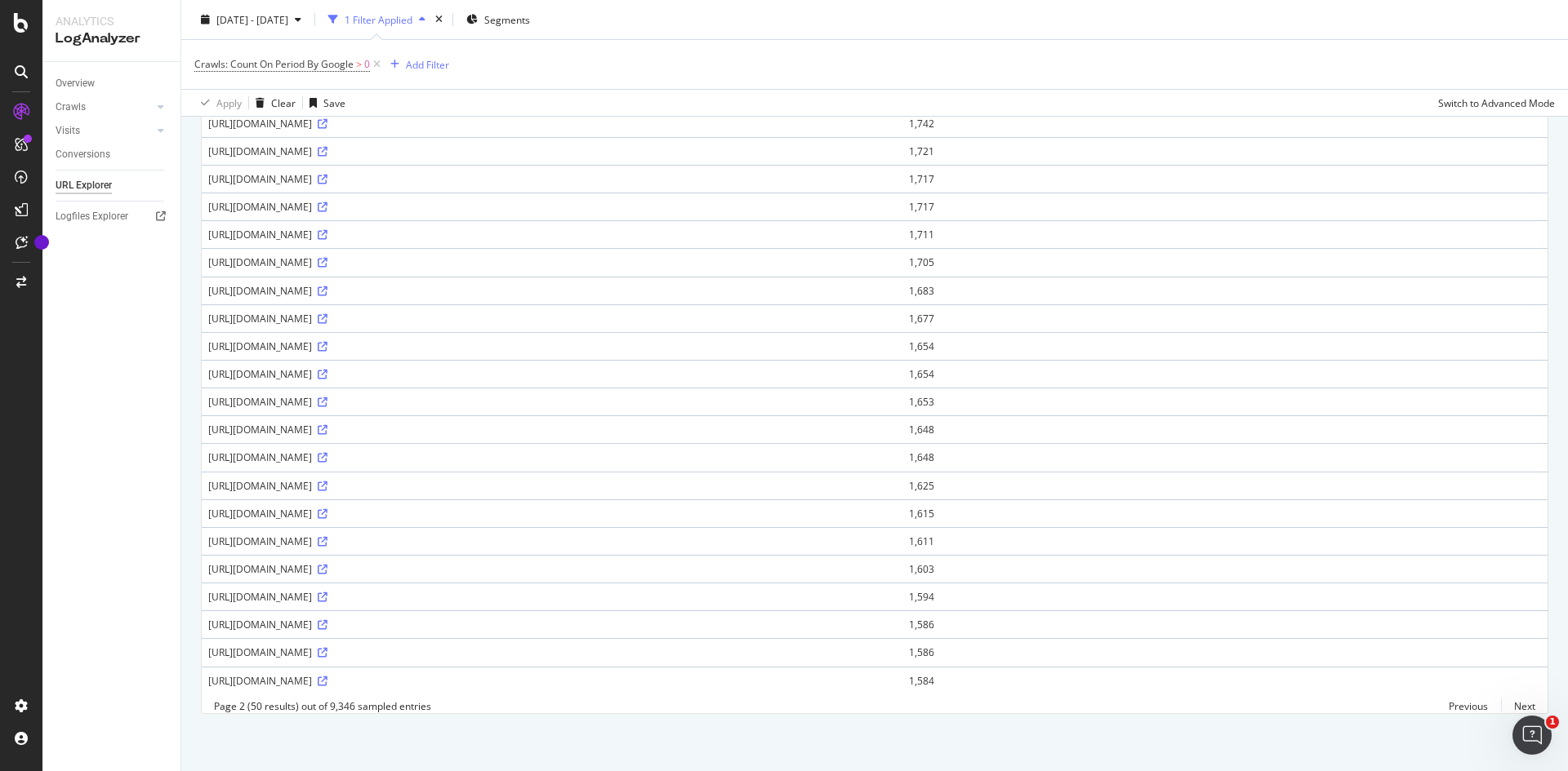
click at [504, 423] on div "[URL][DOMAIN_NAME]" at bounding box center [552, 430] width 688 height 14
click at [1511, 701] on link "Next" at bounding box center [1519, 706] width 35 height 23
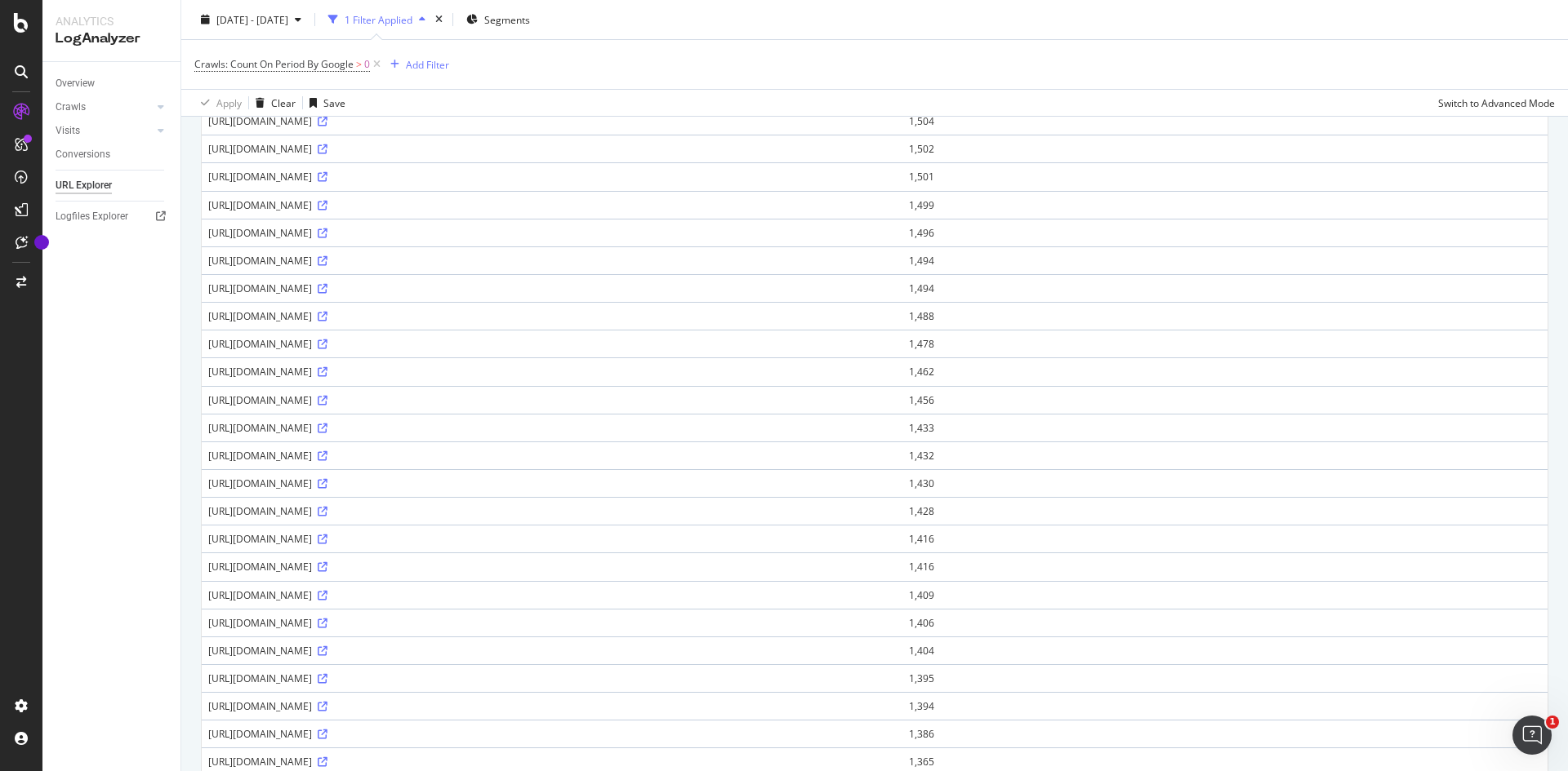
scroll to position [490, 0]
drag, startPoint x: 323, startPoint y: 399, endPoint x: 625, endPoint y: 395, distance: 302.0
click at [625, 395] on div "[URL][DOMAIN_NAME]" at bounding box center [552, 399] width 688 height 14
click at [634, 395] on div "[URL][DOMAIN_NAME]" at bounding box center [552, 399] width 688 height 14
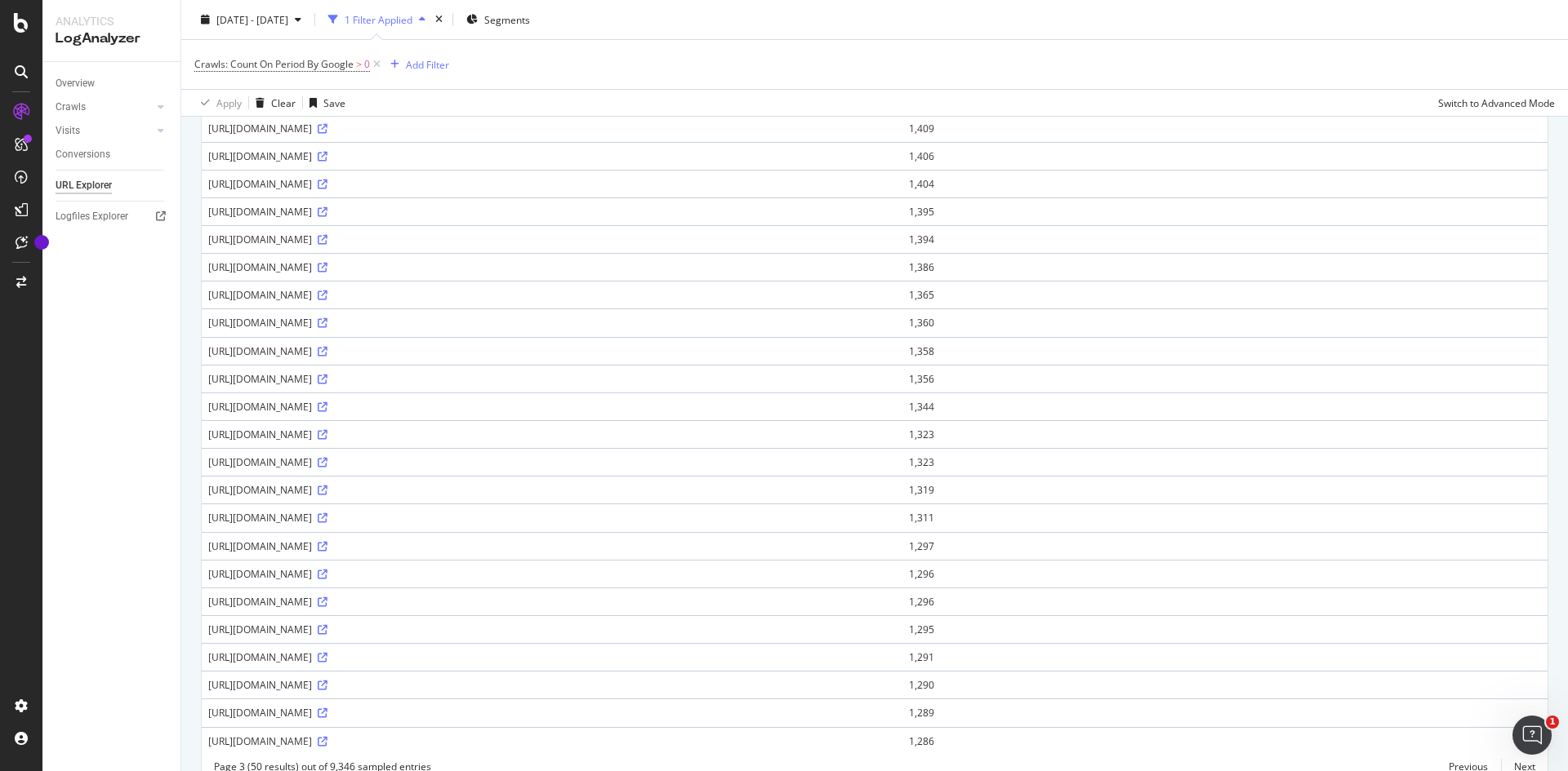
scroll to position [1000, 0]
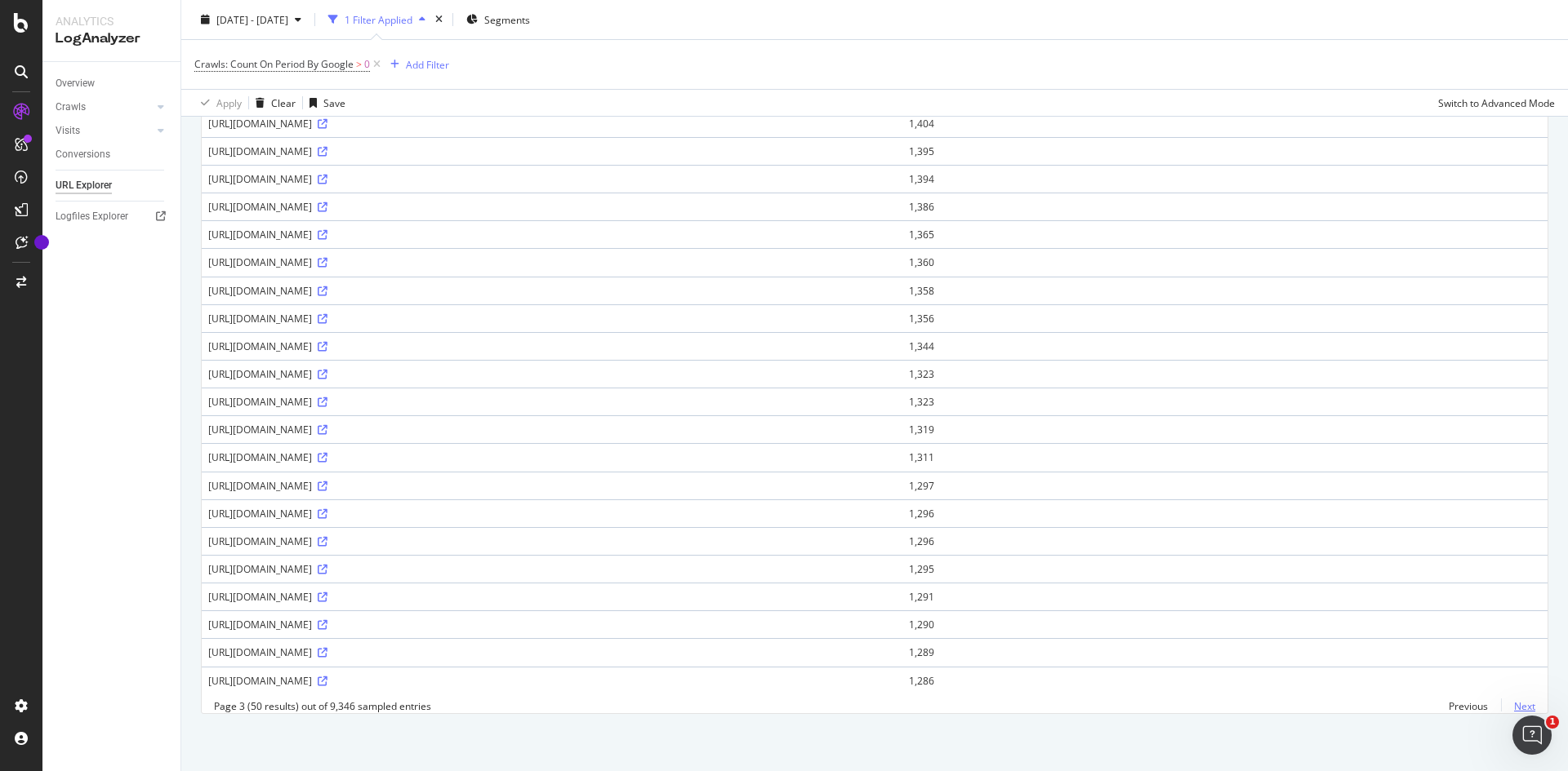
click at [1516, 700] on link "Next" at bounding box center [1519, 706] width 35 height 23
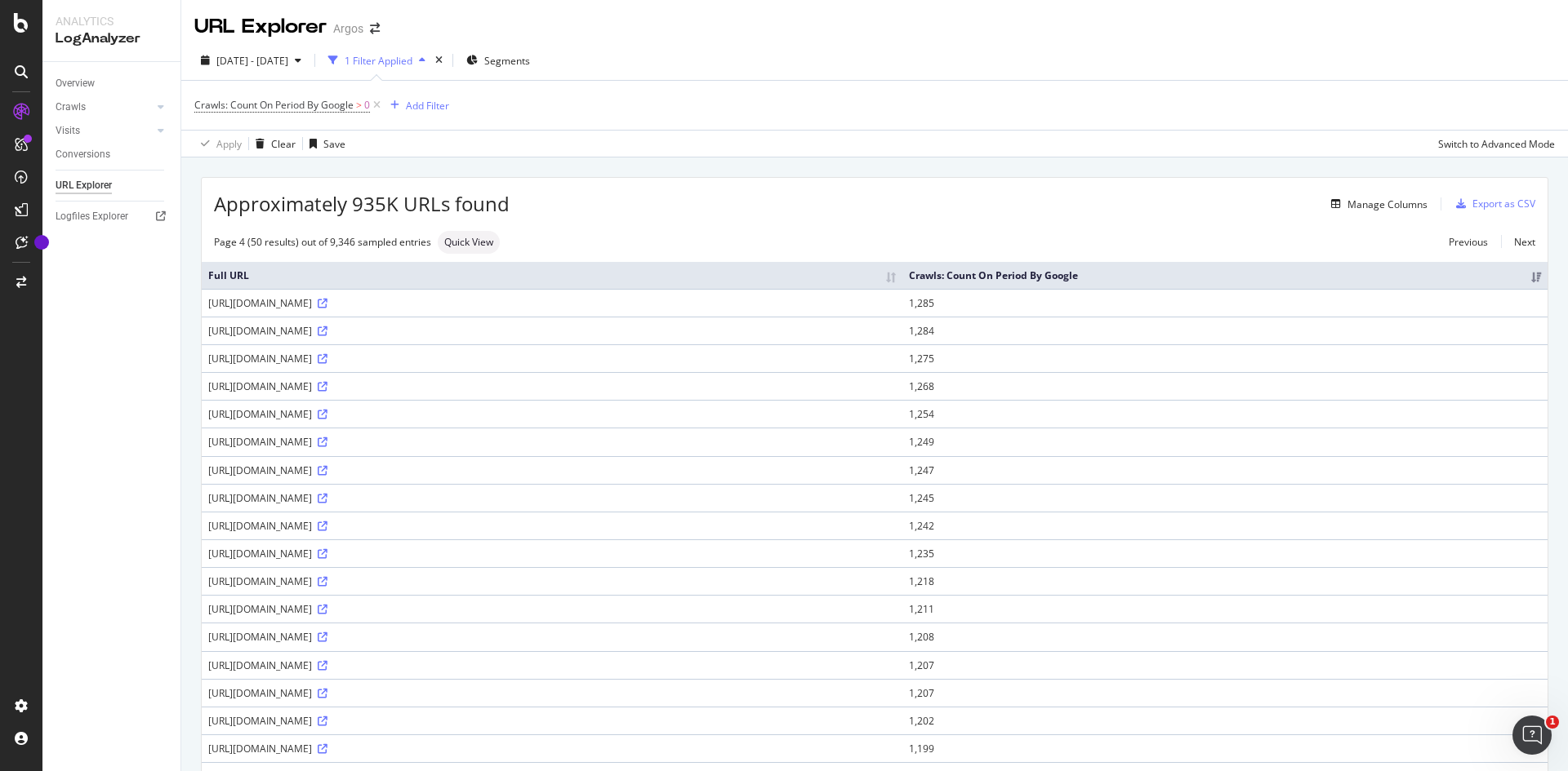
drag, startPoint x: 321, startPoint y: 303, endPoint x: 533, endPoint y: 313, distance: 212.2
click at [533, 313] on td "[URL][DOMAIN_NAME]" at bounding box center [552, 303] width 701 height 28
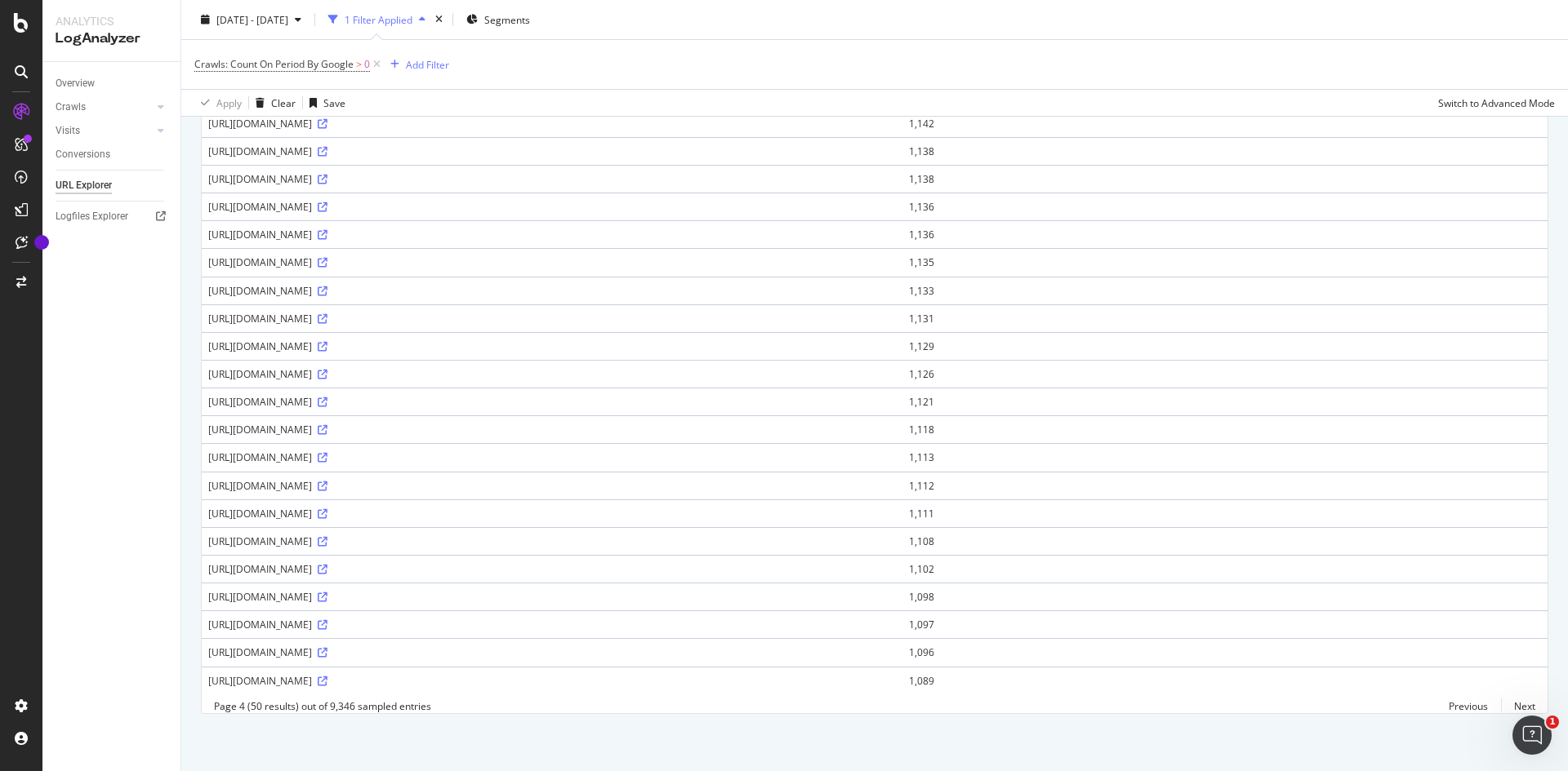
scroll to position [1000, 0]
drag, startPoint x: 1107, startPoint y: 388, endPoint x: 1136, endPoint y: 390, distance: 29.1
click at [1136, 390] on td "1,121" at bounding box center [1225, 401] width 645 height 28
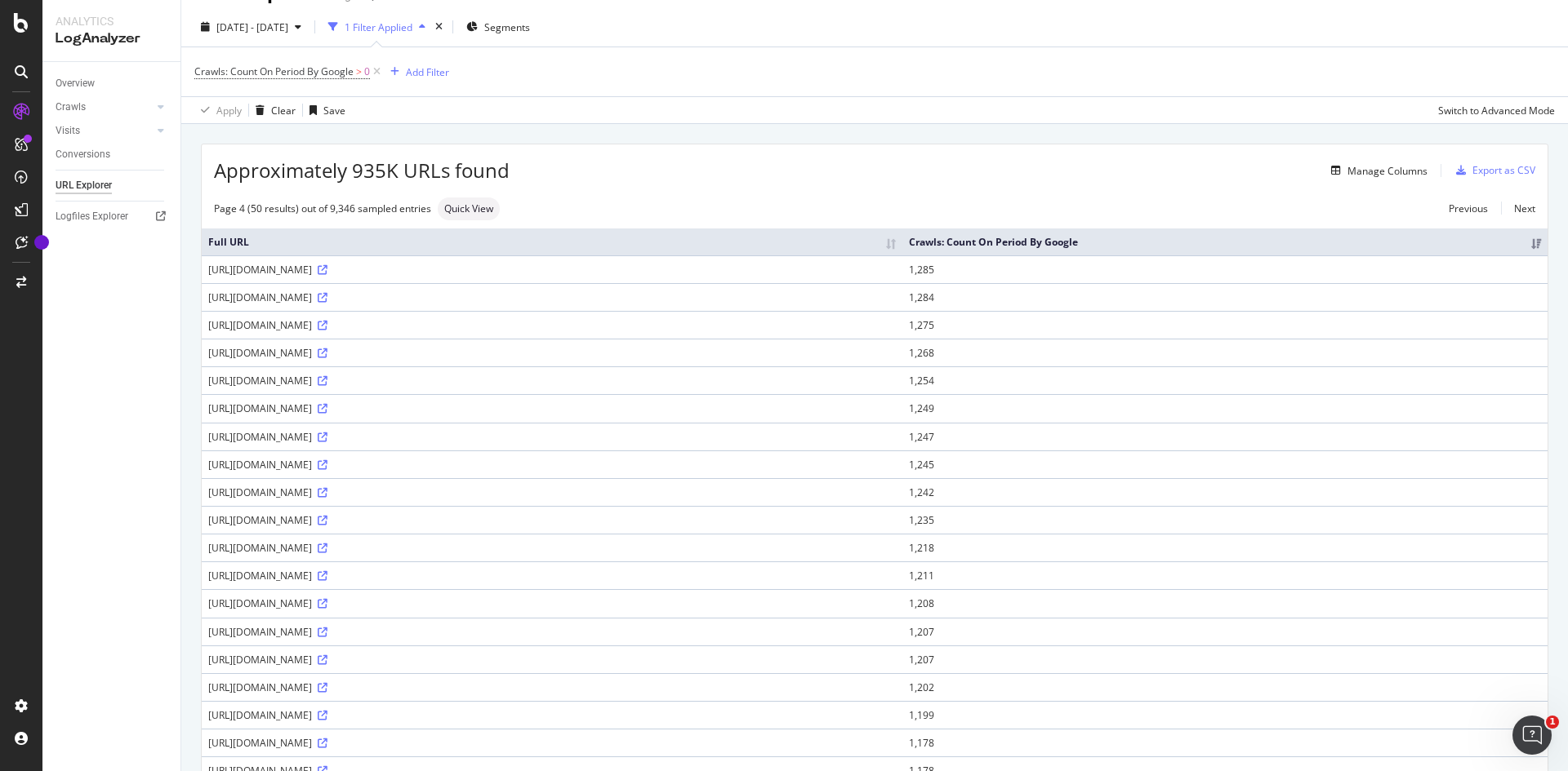
scroll to position [0, 0]
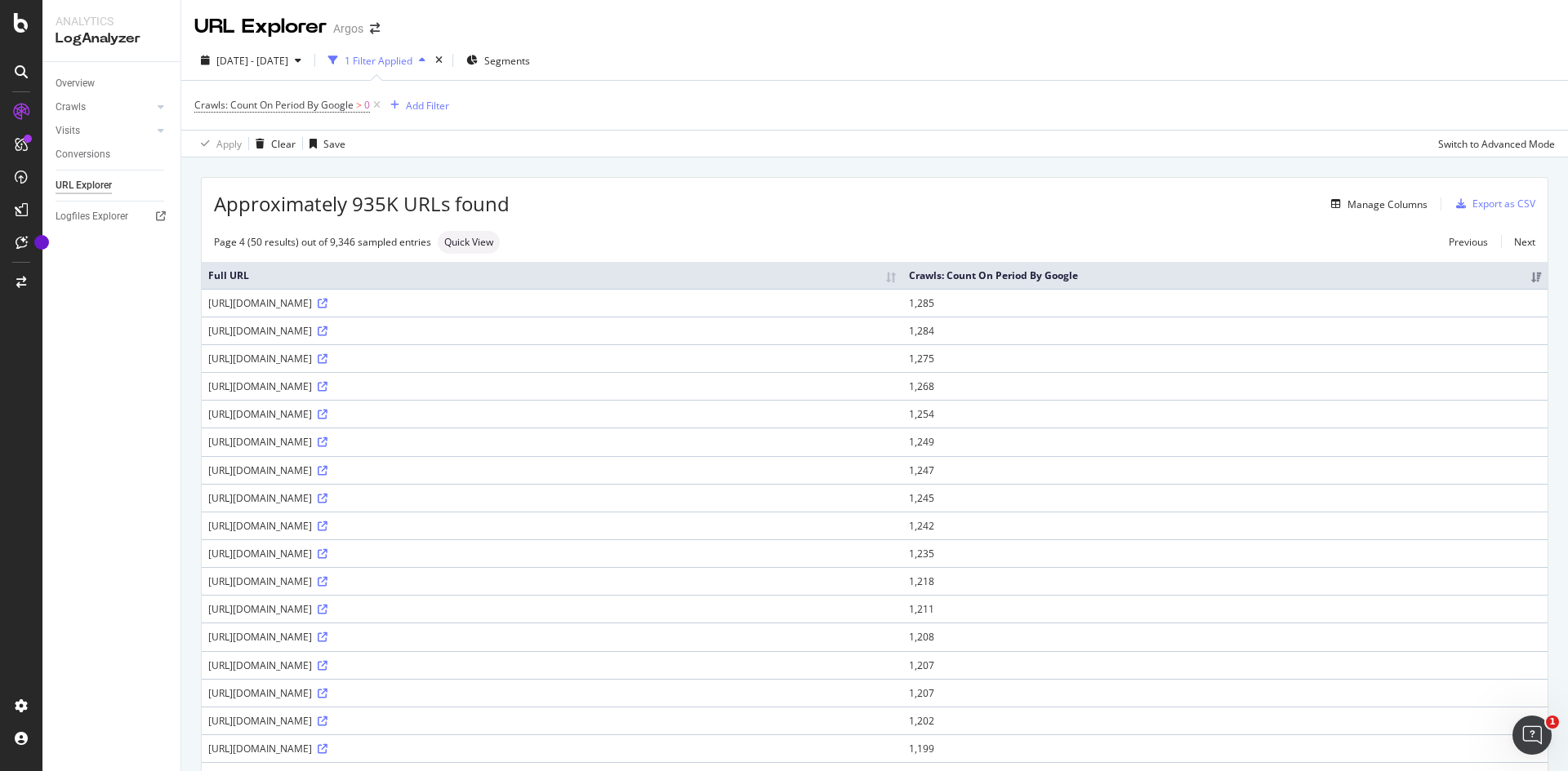
click at [413, 352] on div "[URL][DOMAIN_NAME]" at bounding box center [552, 359] width 688 height 14
click at [413, 363] on div "[URL][DOMAIN_NAME]" at bounding box center [552, 359] width 688 height 14
click at [505, 361] on div "[URL][DOMAIN_NAME]" at bounding box center [552, 359] width 688 height 14
click at [530, 53] on div "Segments" at bounding box center [498, 60] width 64 height 24
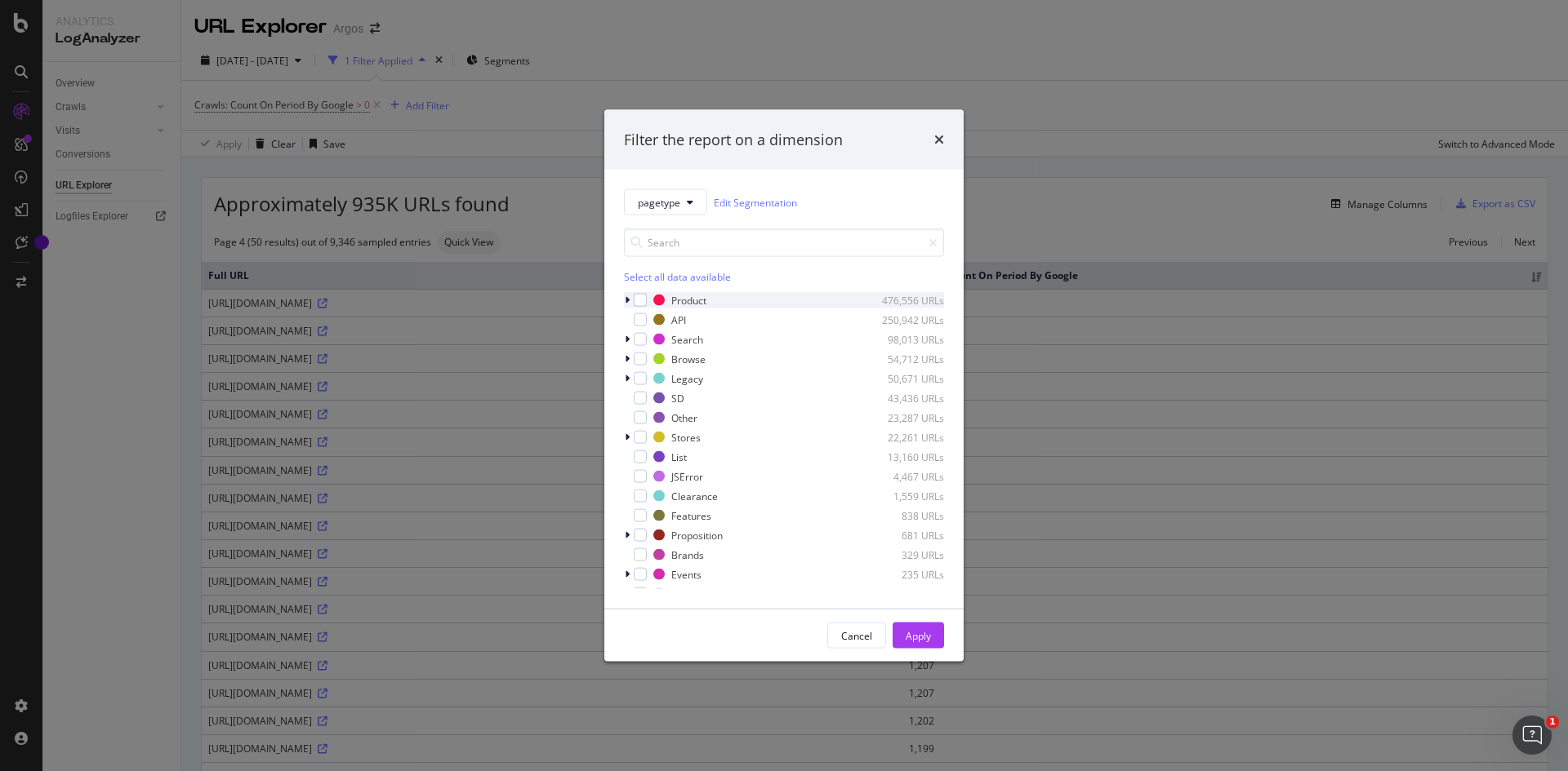
click at [627, 300] on icon "modal" at bounding box center [627, 300] width 5 height 9
click at [651, 319] on div "modal" at bounding box center [650, 319] width 13 height 13
click at [920, 654] on div "Cancel Apply" at bounding box center [784, 635] width 359 height 53
click at [921, 643] on div "Apply" at bounding box center [918, 635] width 25 height 24
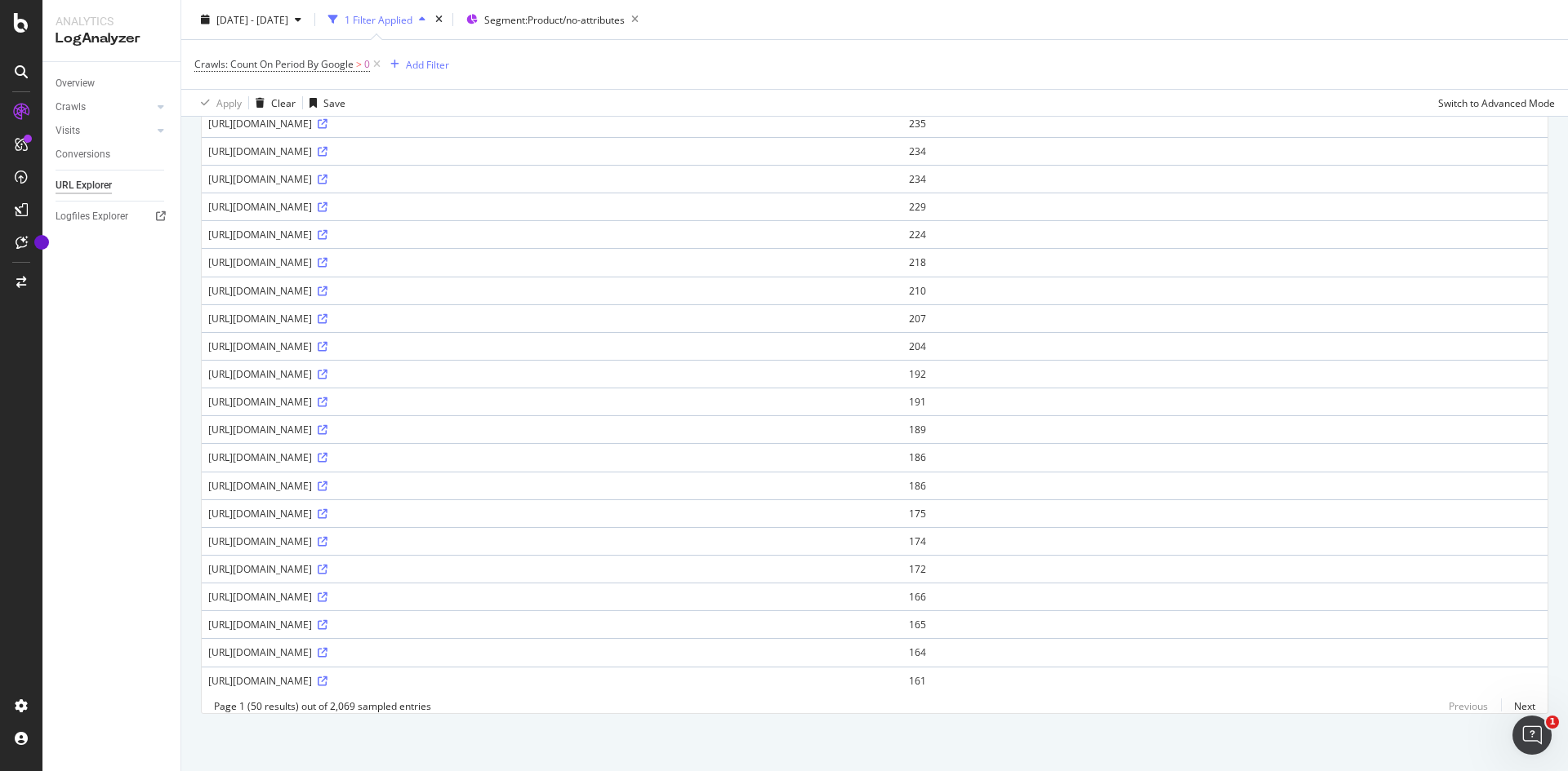
scroll to position [1000, 0]
drag, startPoint x: 364, startPoint y: 619, endPoint x: 391, endPoint y: 620, distance: 27.0
click at [391, 620] on div "[URL][DOMAIN_NAME]" at bounding box center [552, 625] width 688 height 14
drag, startPoint x: 408, startPoint y: 616, endPoint x: 449, endPoint y: 618, distance: 41.0
click at [449, 618] on div "[URL][DOMAIN_NAME]" at bounding box center [552, 625] width 688 height 14
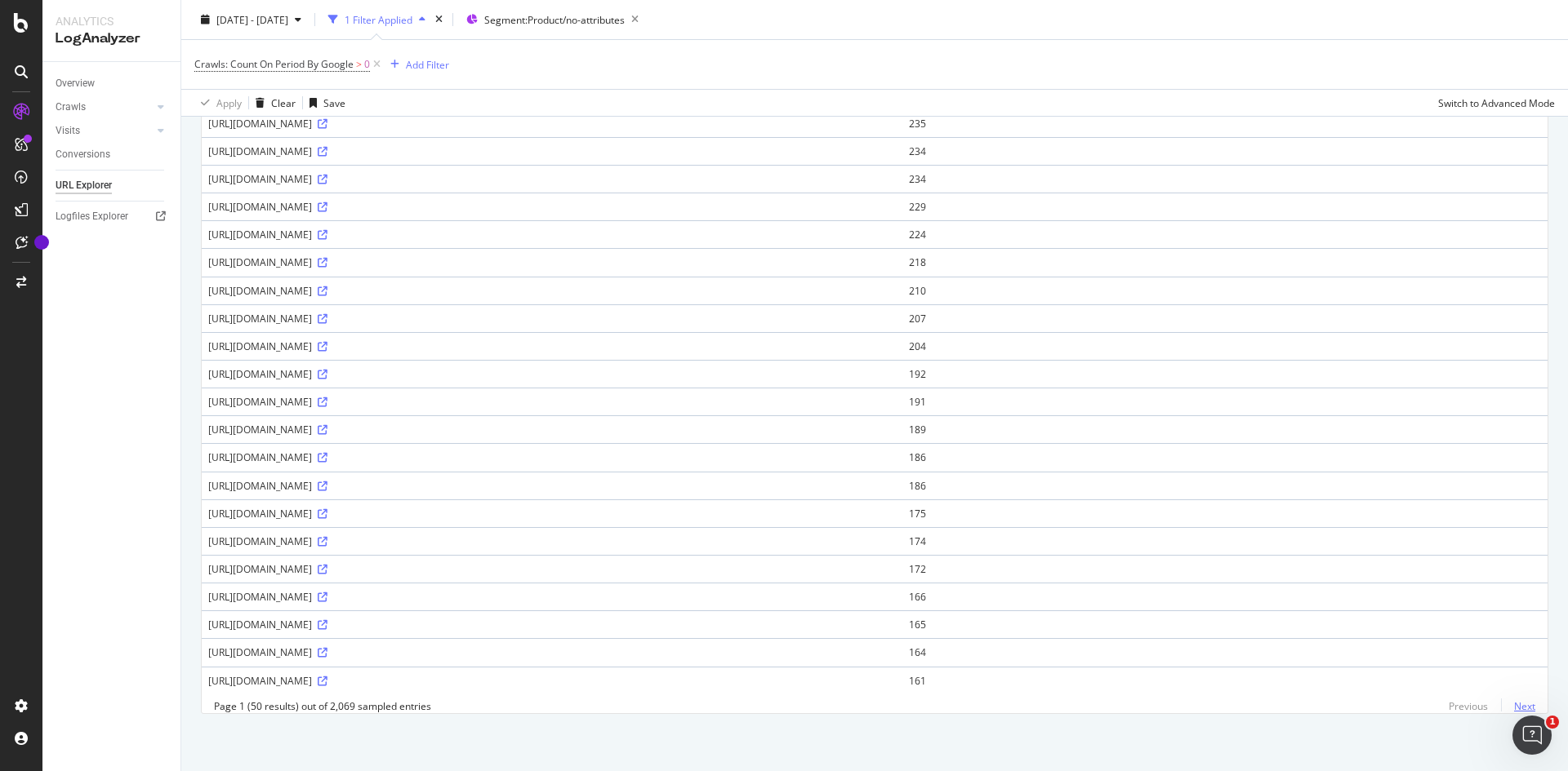
click at [1513, 702] on link "Next" at bounding box center [1519, 706] width 35 height 23
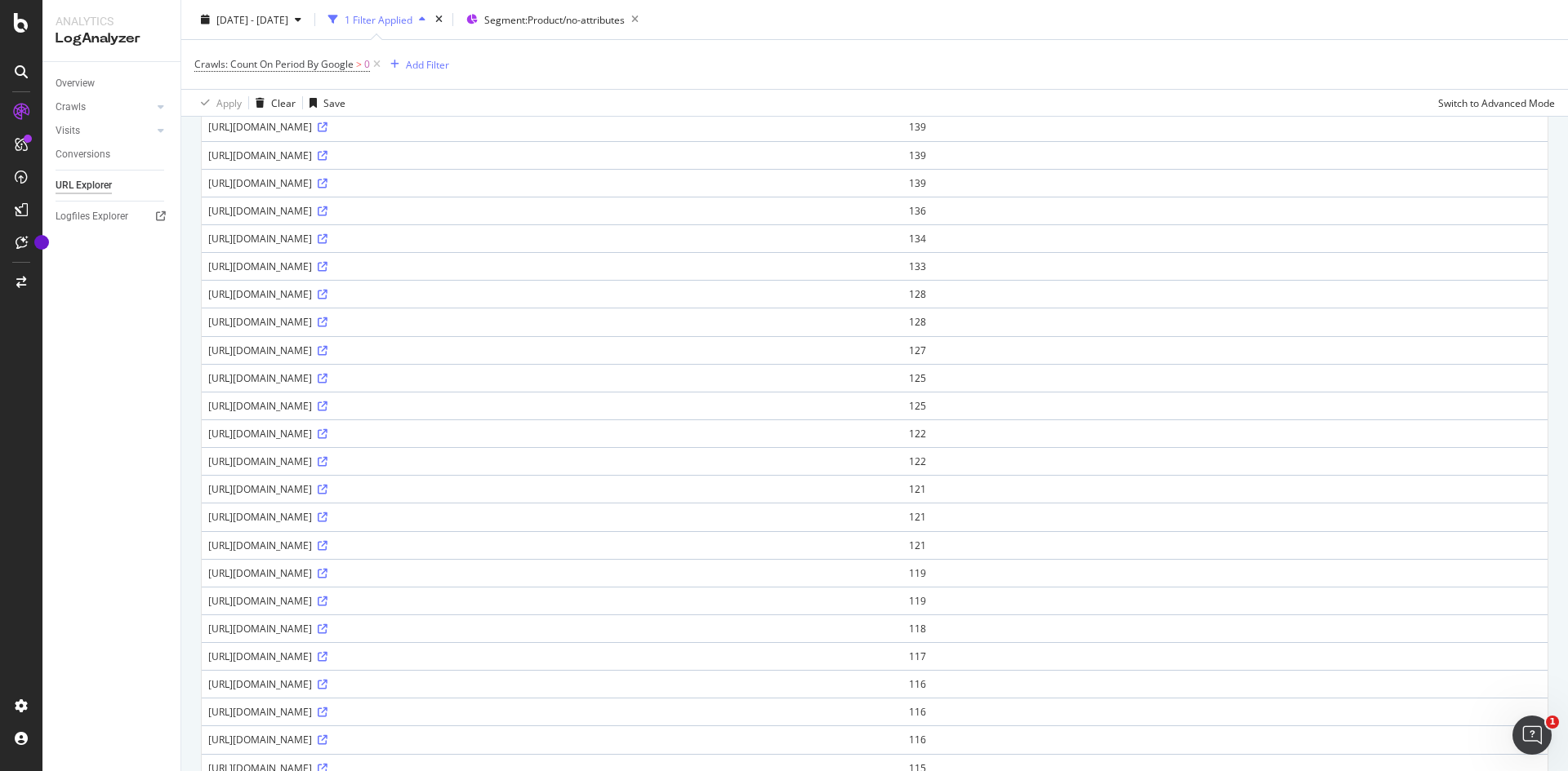
scroll to position [0, 0]
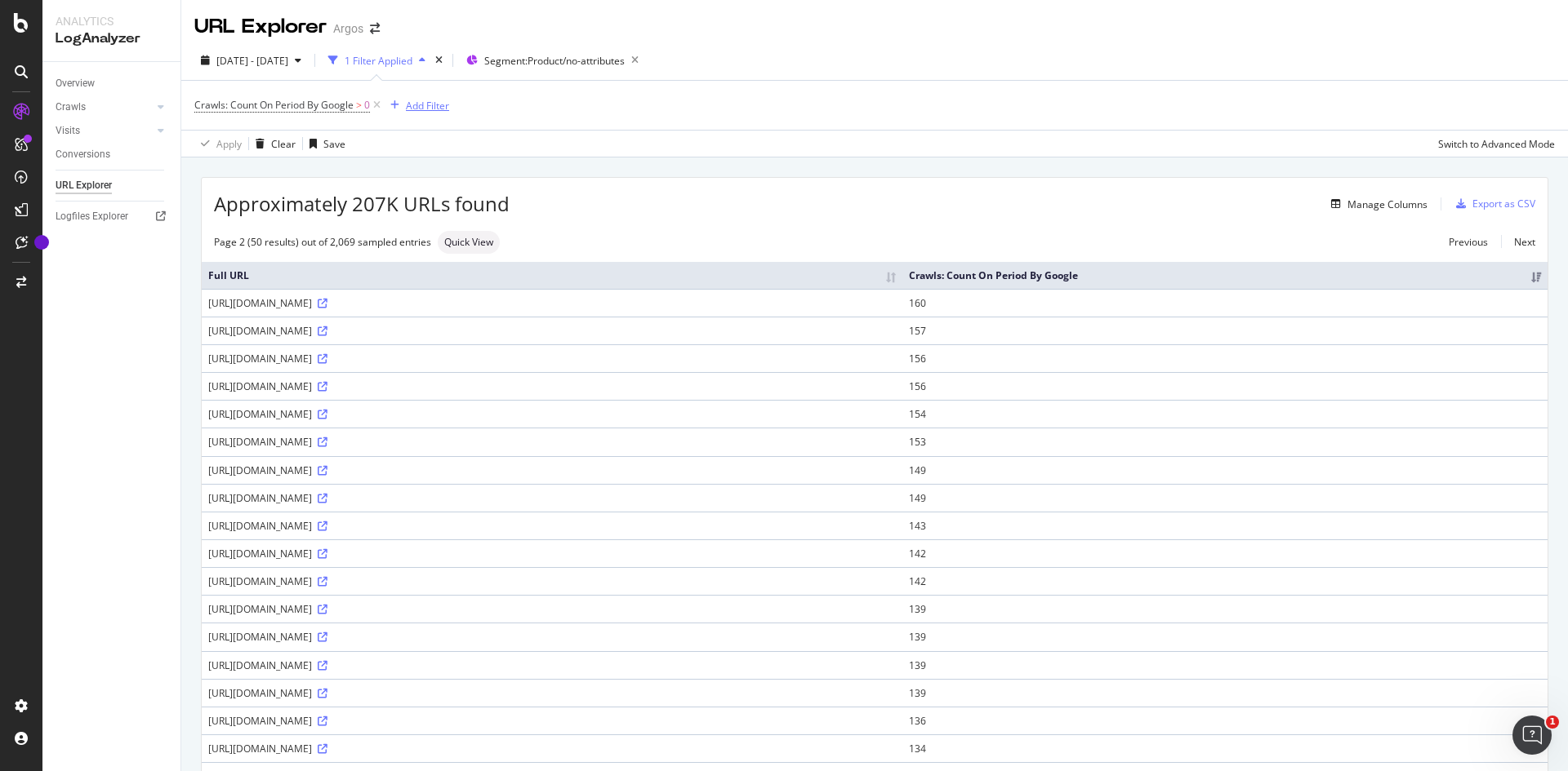
click at [417, 108] on div "Add Filter" at bounding box center [428, 105] width 43 height 14
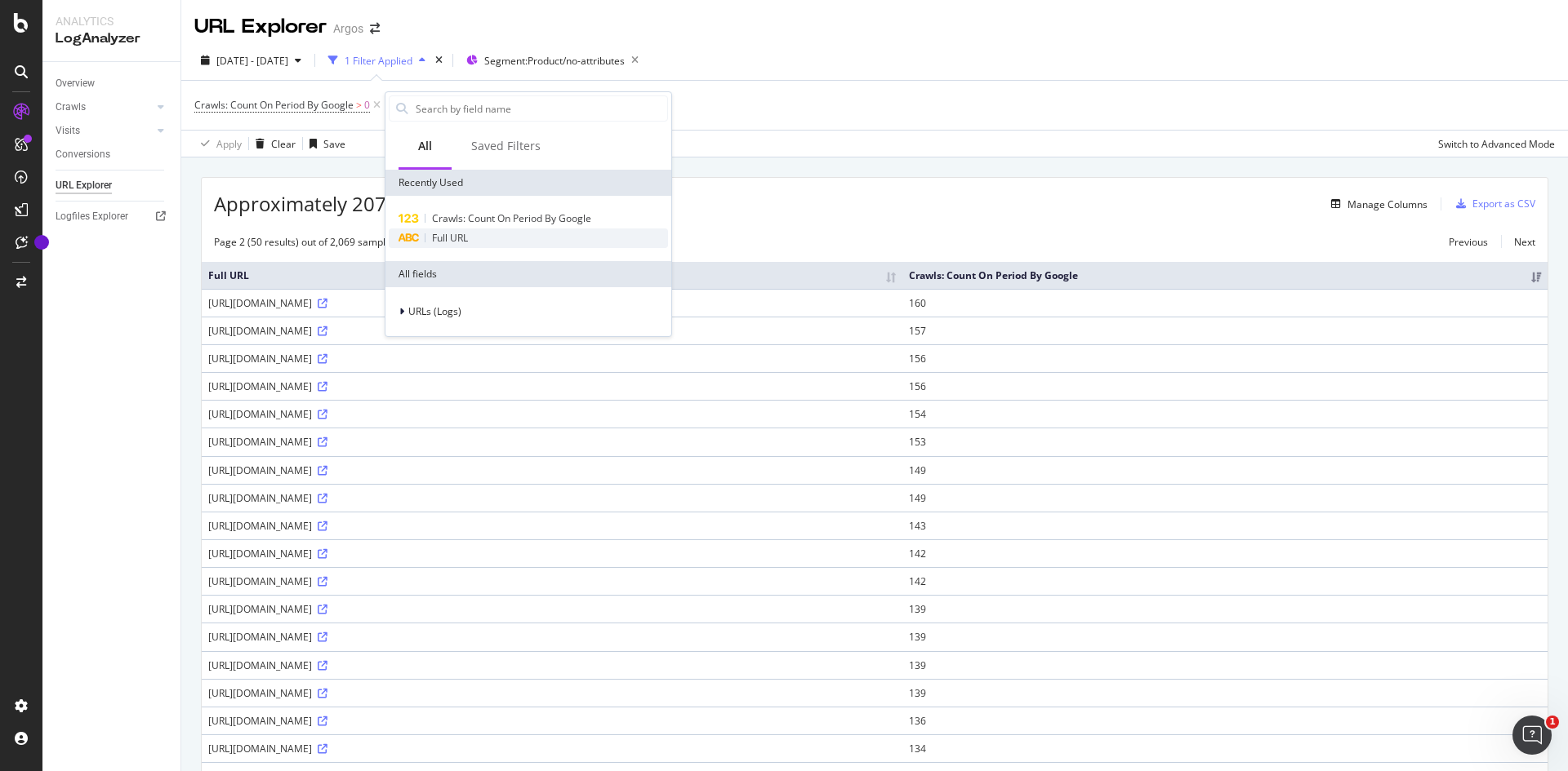
click at [480, 232] on div "Full URL" at bounding box center [528, 238] width 279 height 20
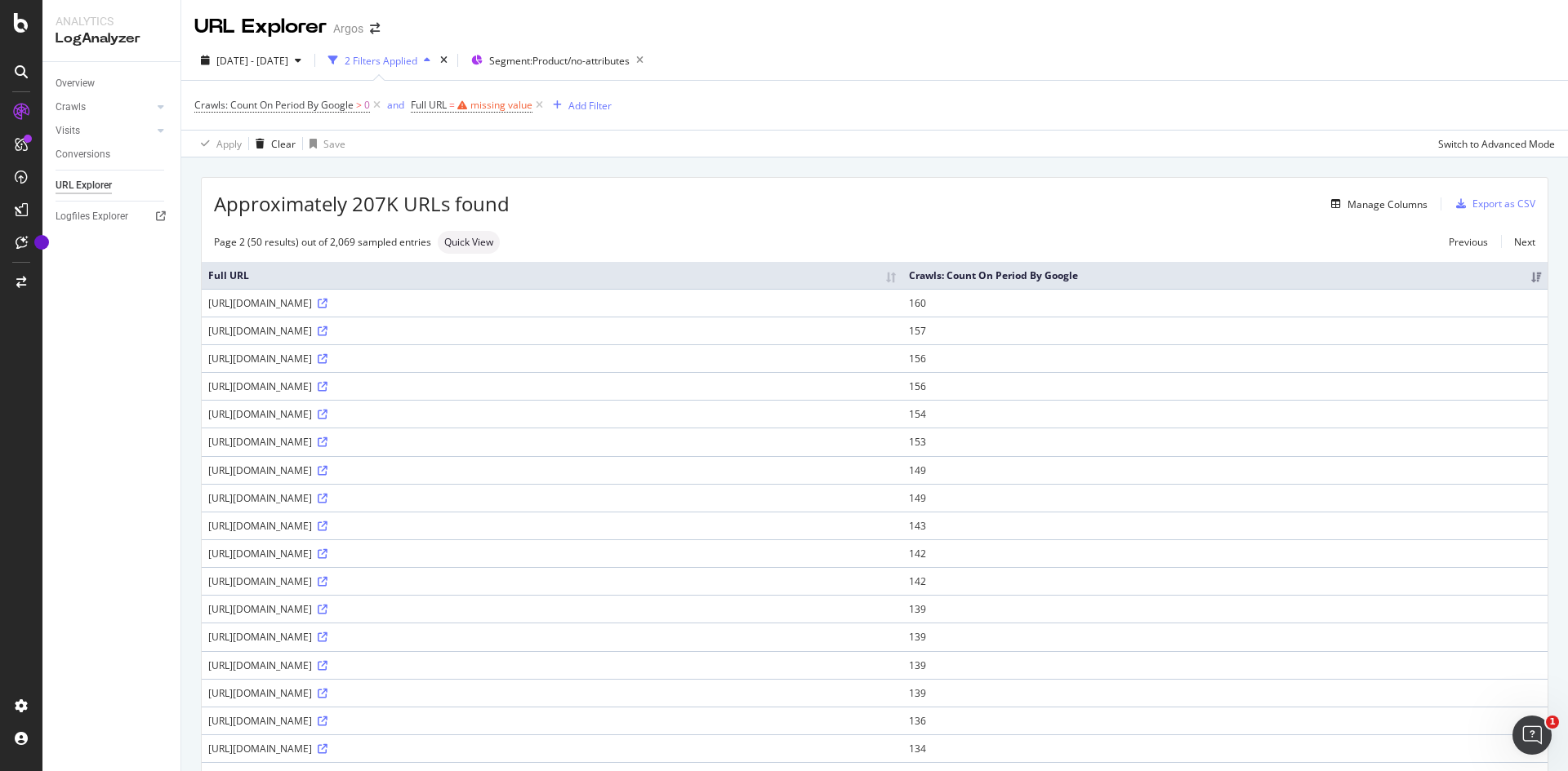
click at [773, 114] on div "Crawls: Count On Period By Google > 0 and Full URL = missing value Add Filter" at bounding box center [874, 105] width 1361 height 49
click at [479, 105] on div "missing value" at bounding box center [502, 104] width 62 height 14
click at [472, 143] on icon at bounding box center [472, 143] width 11 height 9
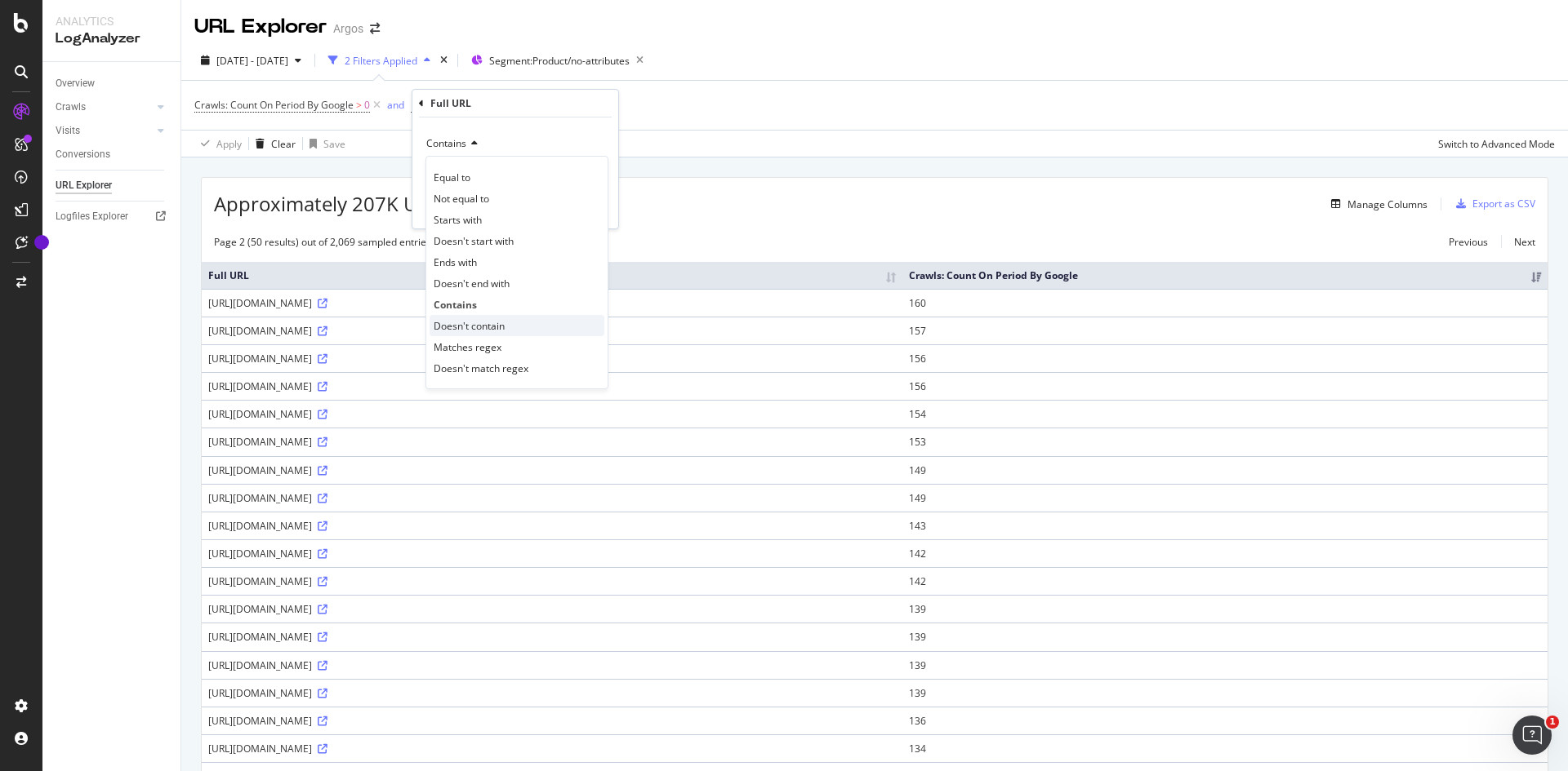
click at [499, 317] on div "Doesn't contain" at bounding box center [517, 325] width 175 height 22
click at [603, 167] on input "text" at bounding box center [516, 173] width 178 height 26
type input "tuc"
click at [597, 210] on div "Apply" at bounding box center [592, 208] width 25 height 14
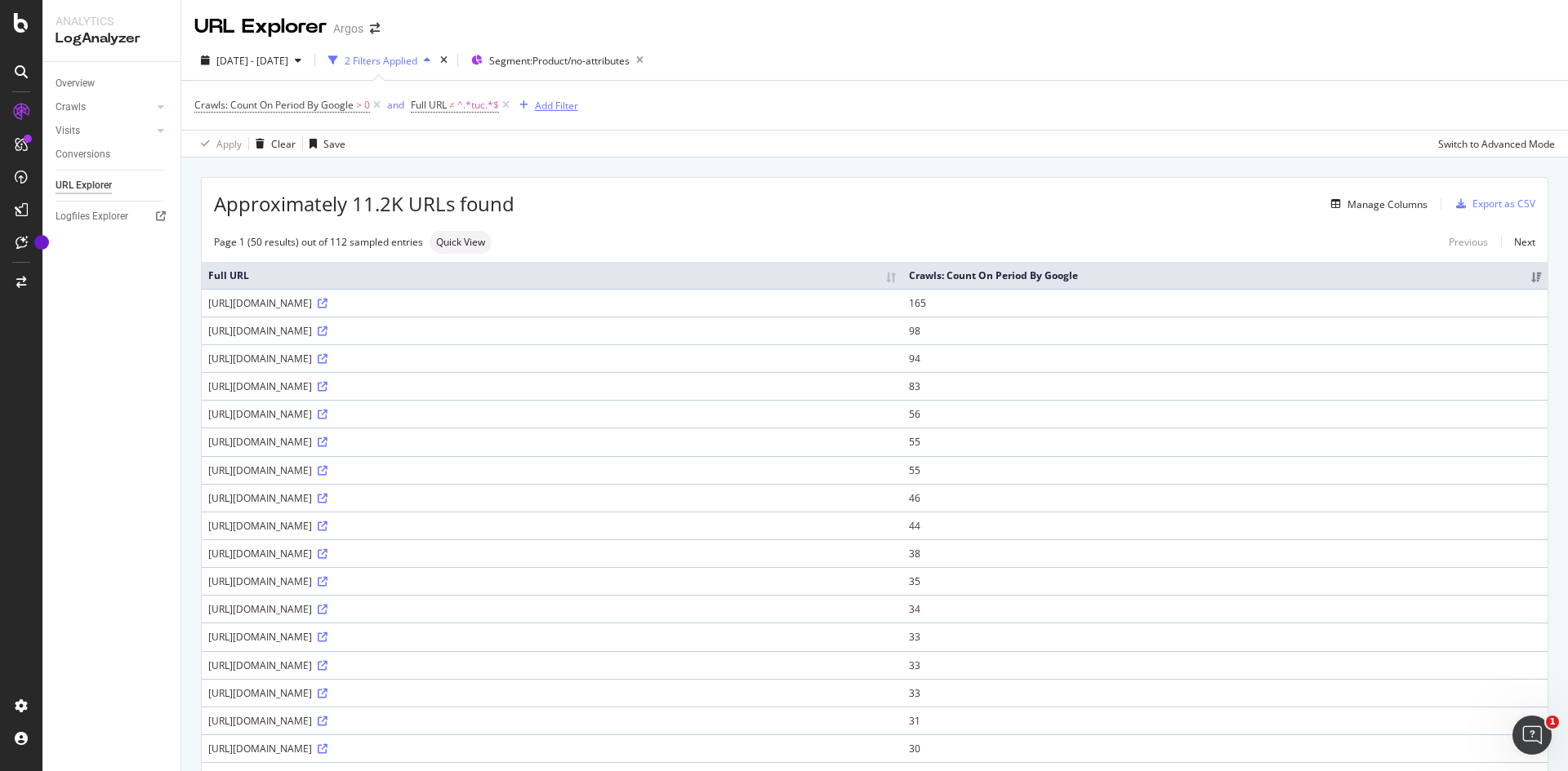
click at [539, 106] on div "Add Filter" at bounding box center [556, 105] width 43 height 14
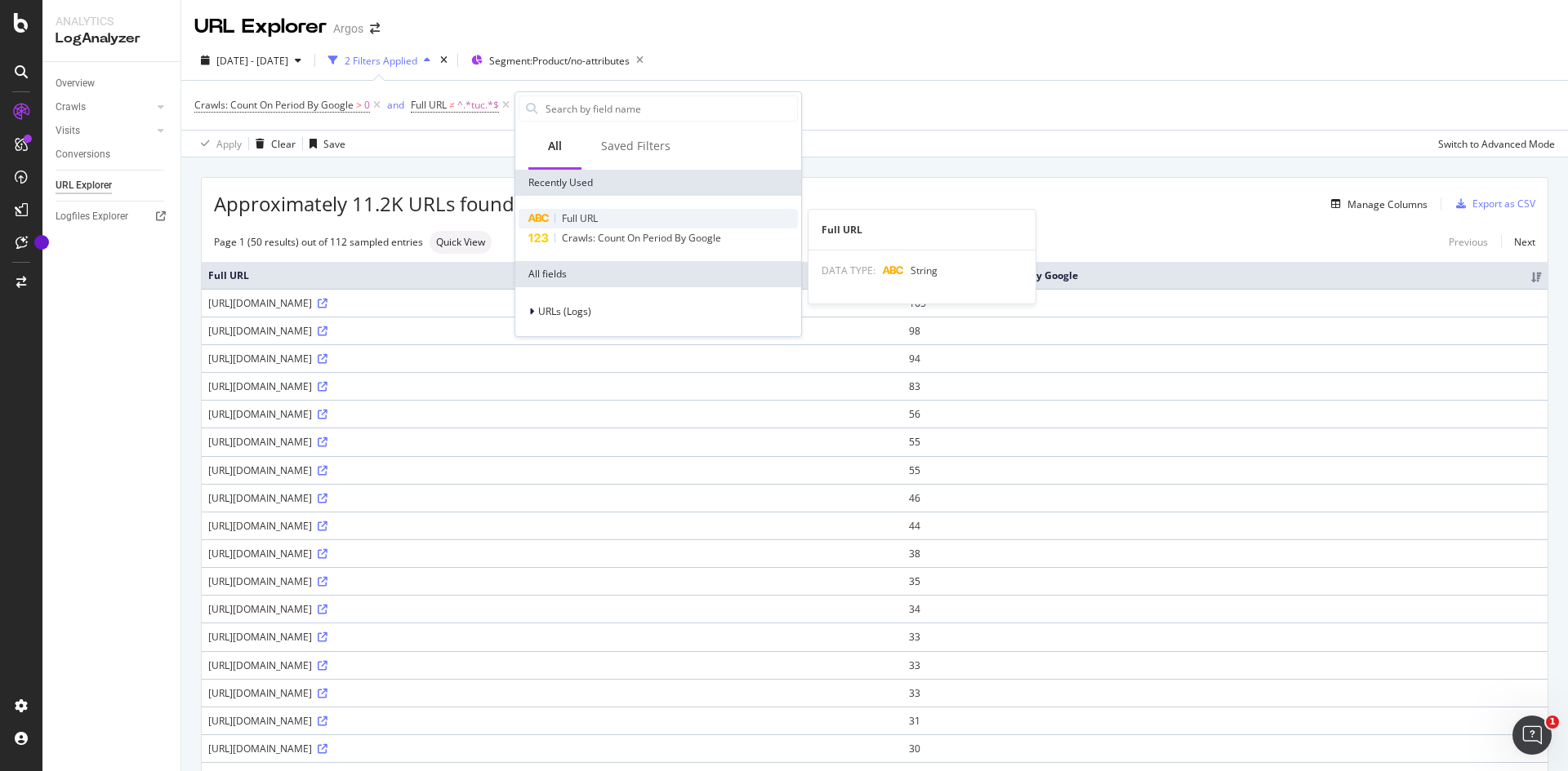
click at [573, 213] on span "Full URL" at bounding box center [580, 218] width 36 height 14
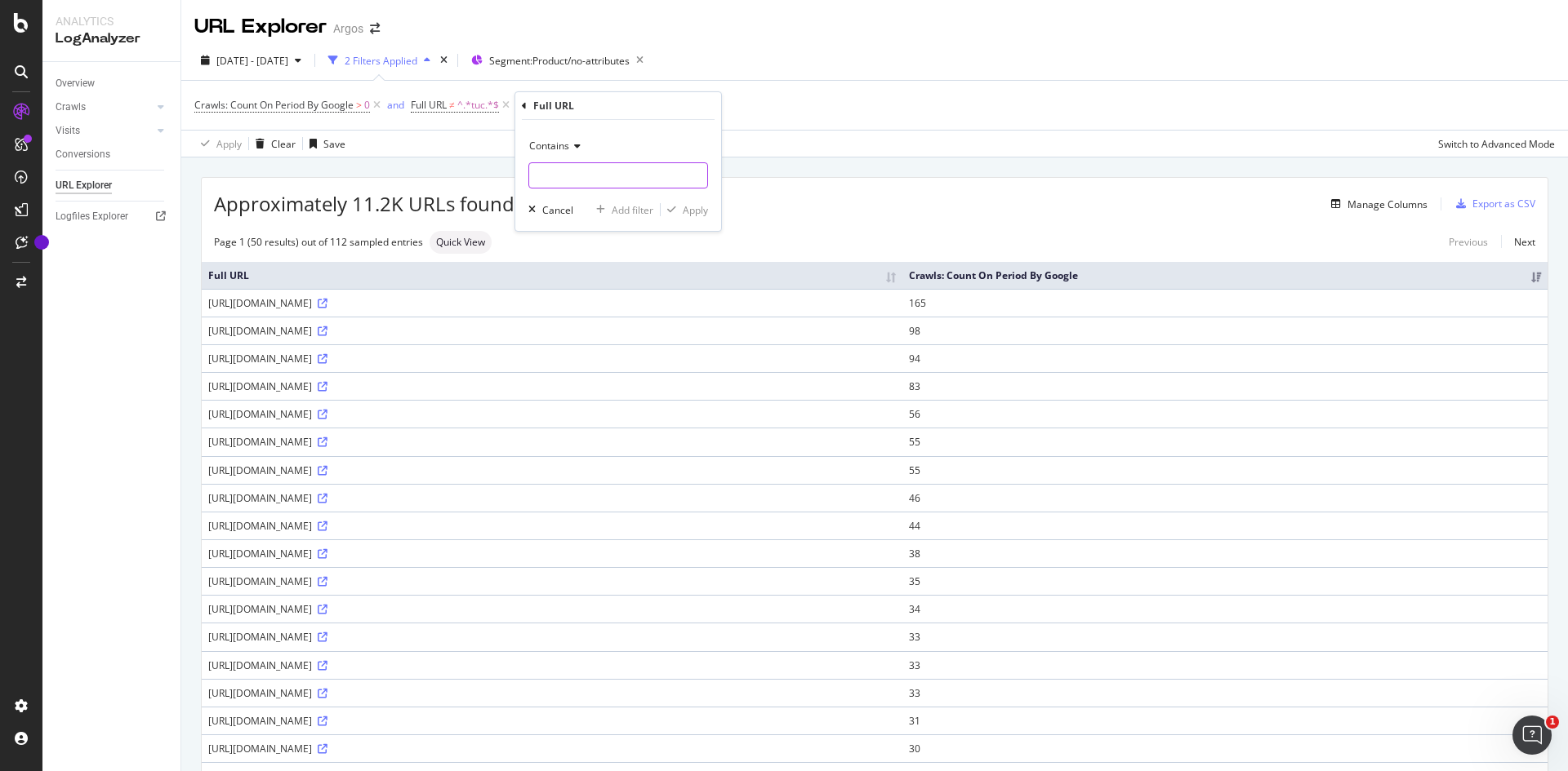
click at [593, 172] on input "text" at bounding box center [619, 175] width 178 height 26
click at [580, 53] on div "Segment: Product/no-attributes" at bounding box center [561, 60] width 179 height 22
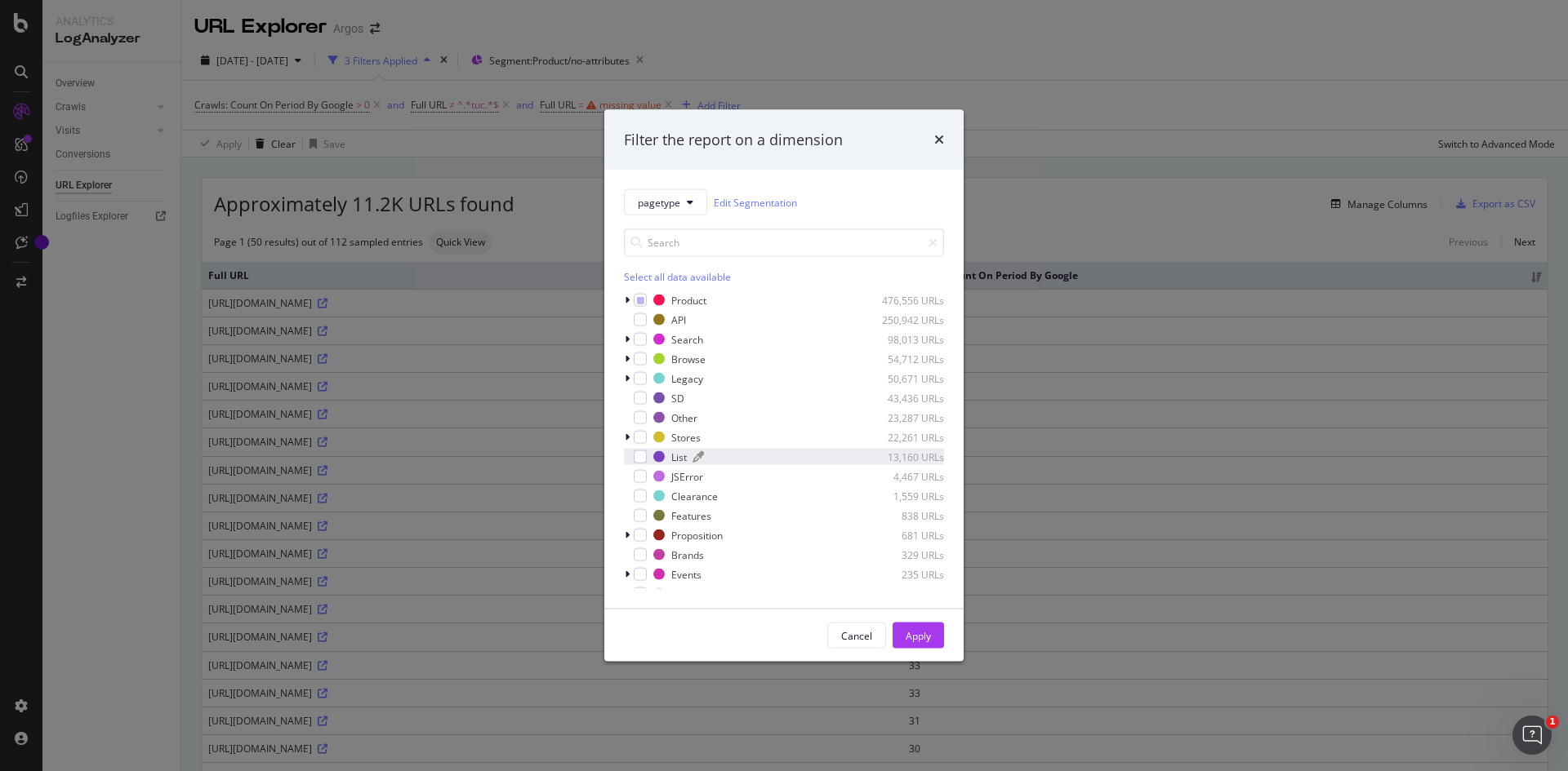
scroll to position [33, 0]
click at [936, 136] on icon "times" at bounding box center [939, 139] width 10 height 13
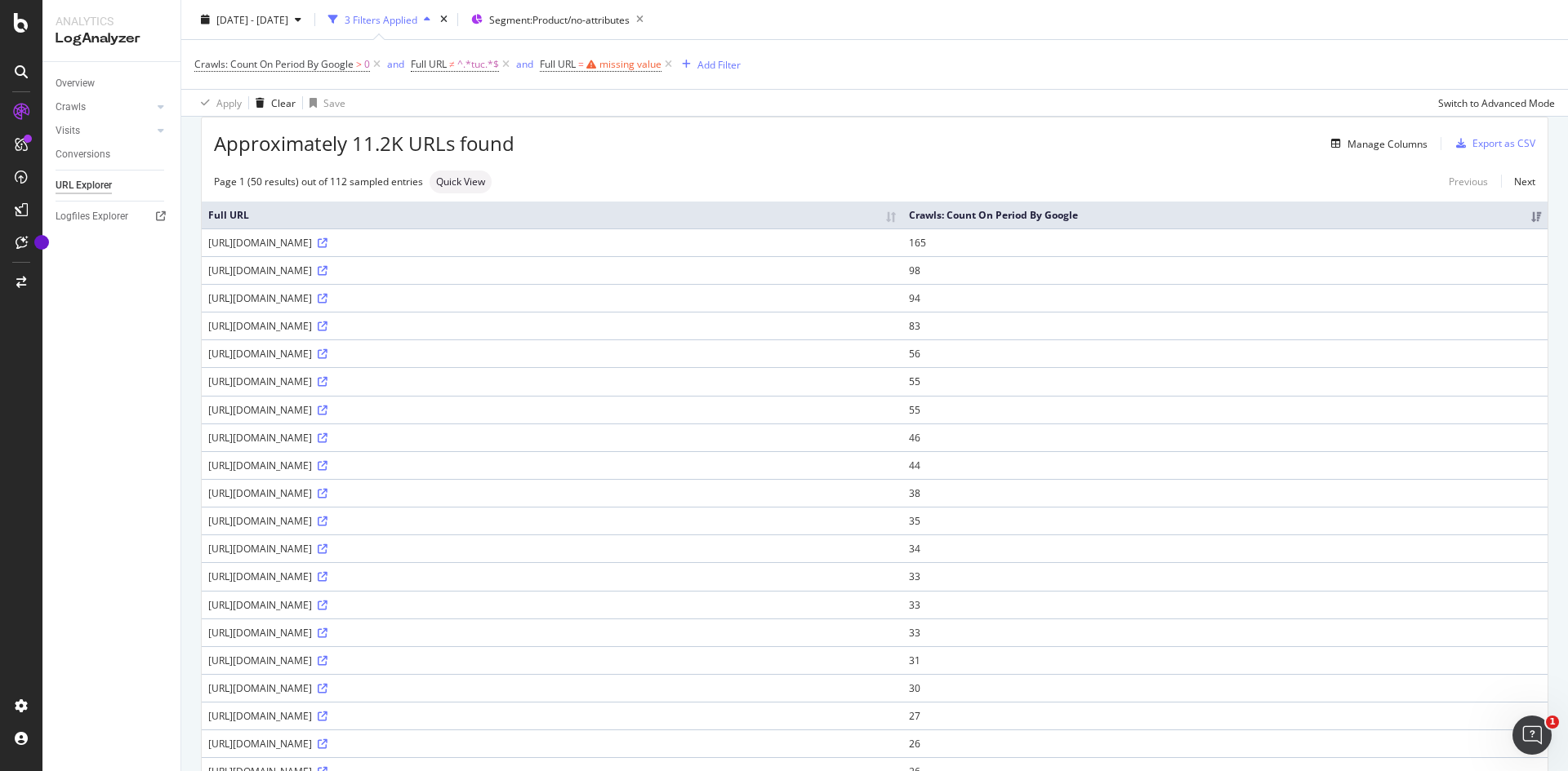
scroll to position [163, 0]
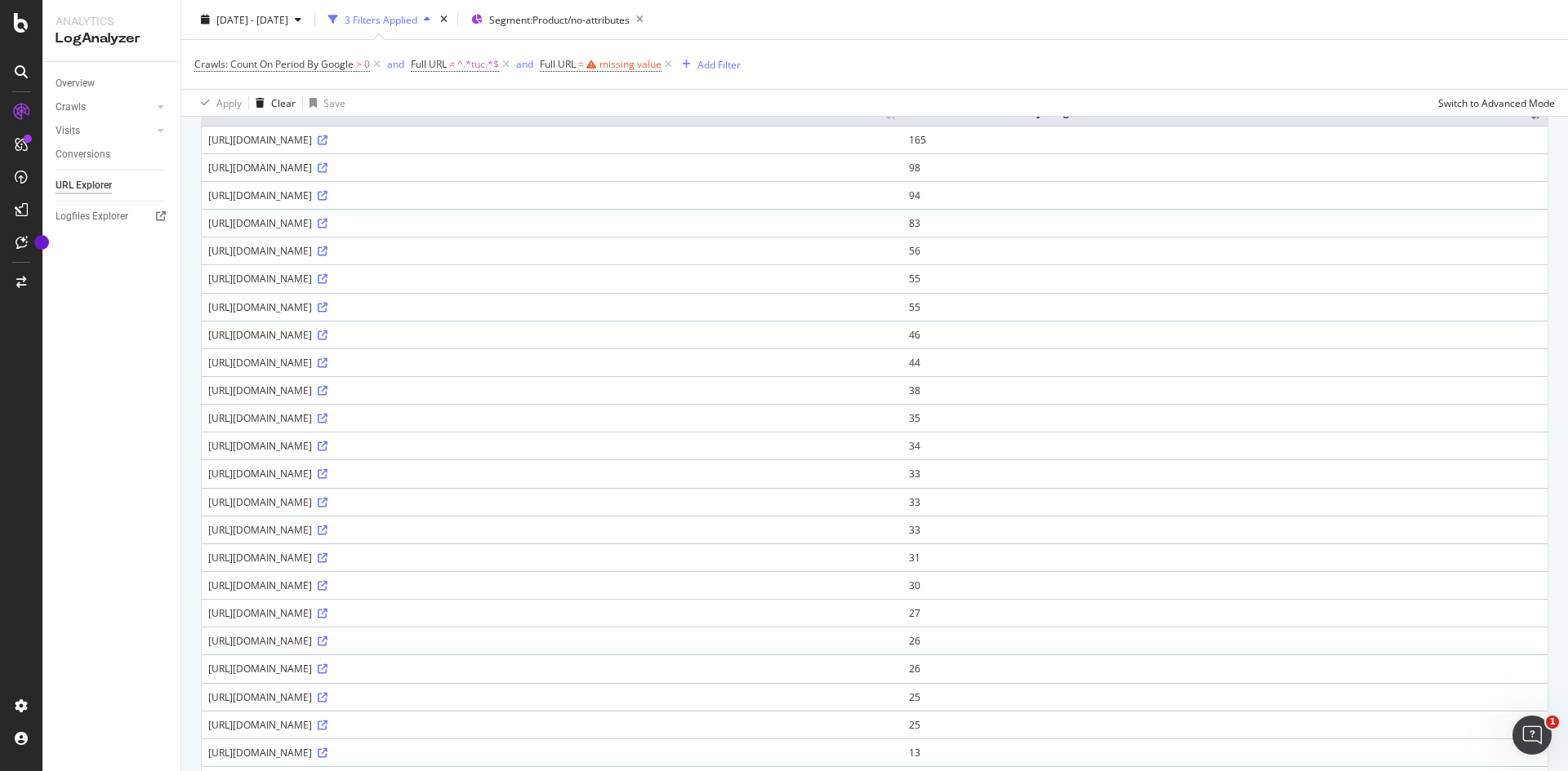
click at [435, 367] on div "[URL][DOMAIN_NAME]" at bounding box center [552, 363] width 688 height 14
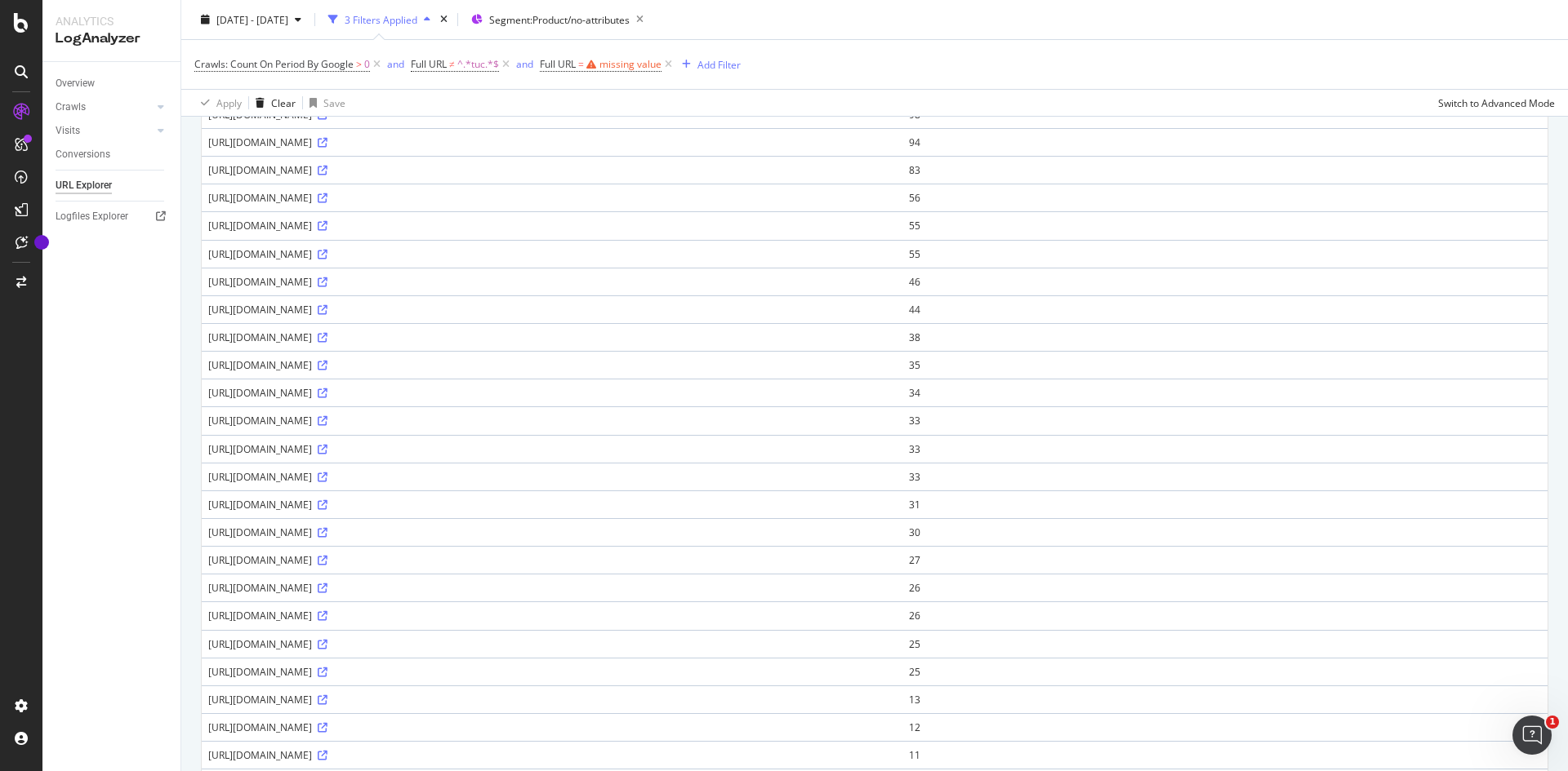
scroll to position [245, 0]
drag, startPoint x: 406, startPoint y: 285, endPoint x: 453, endPoint y: 281, distance: 47.2
click at [453, 281] on div "[URL][DOMAIN_NAME]" at bounding box center [552, 281] width 688 height 14
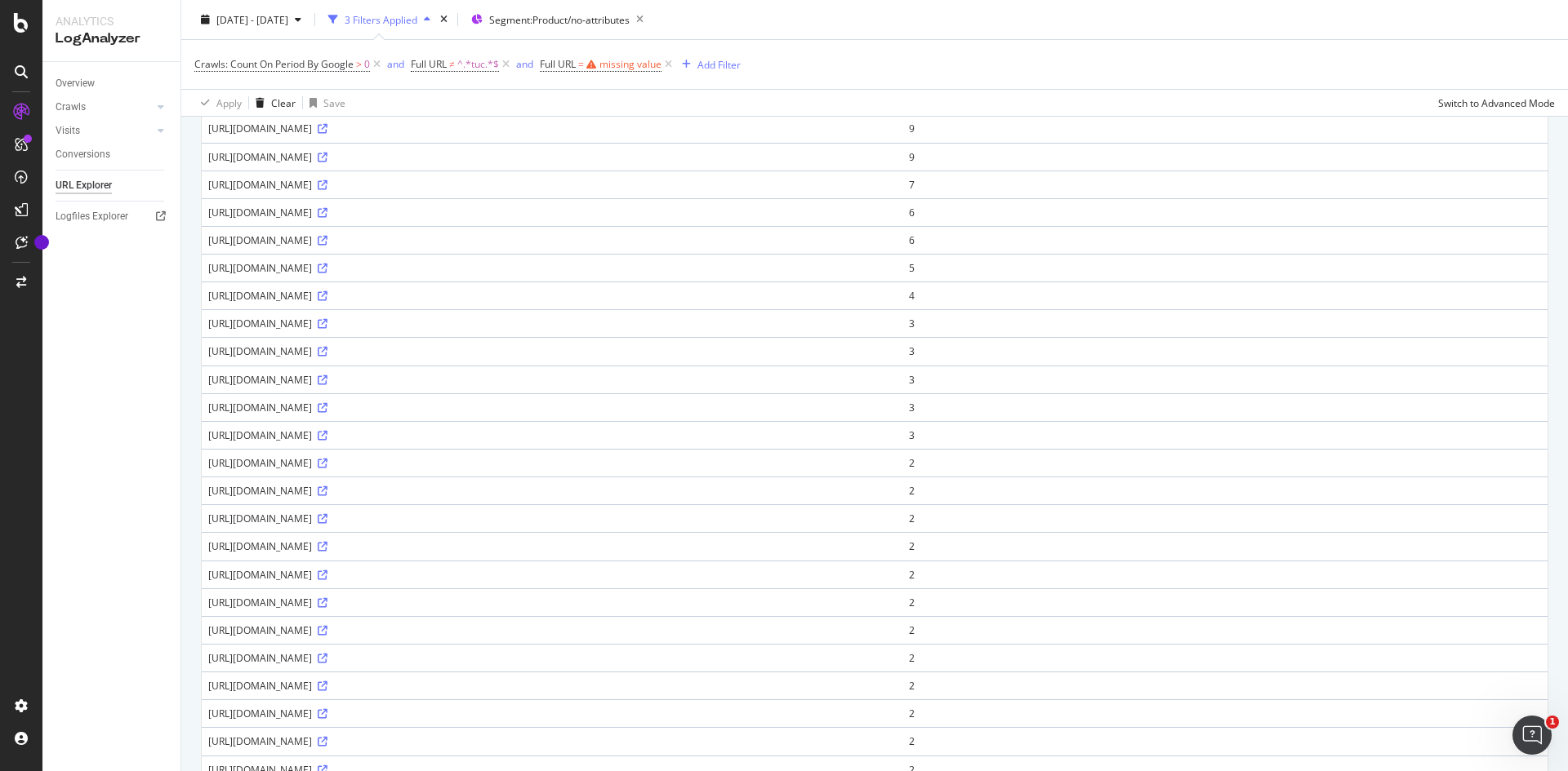
scroll to position [1000, 0]
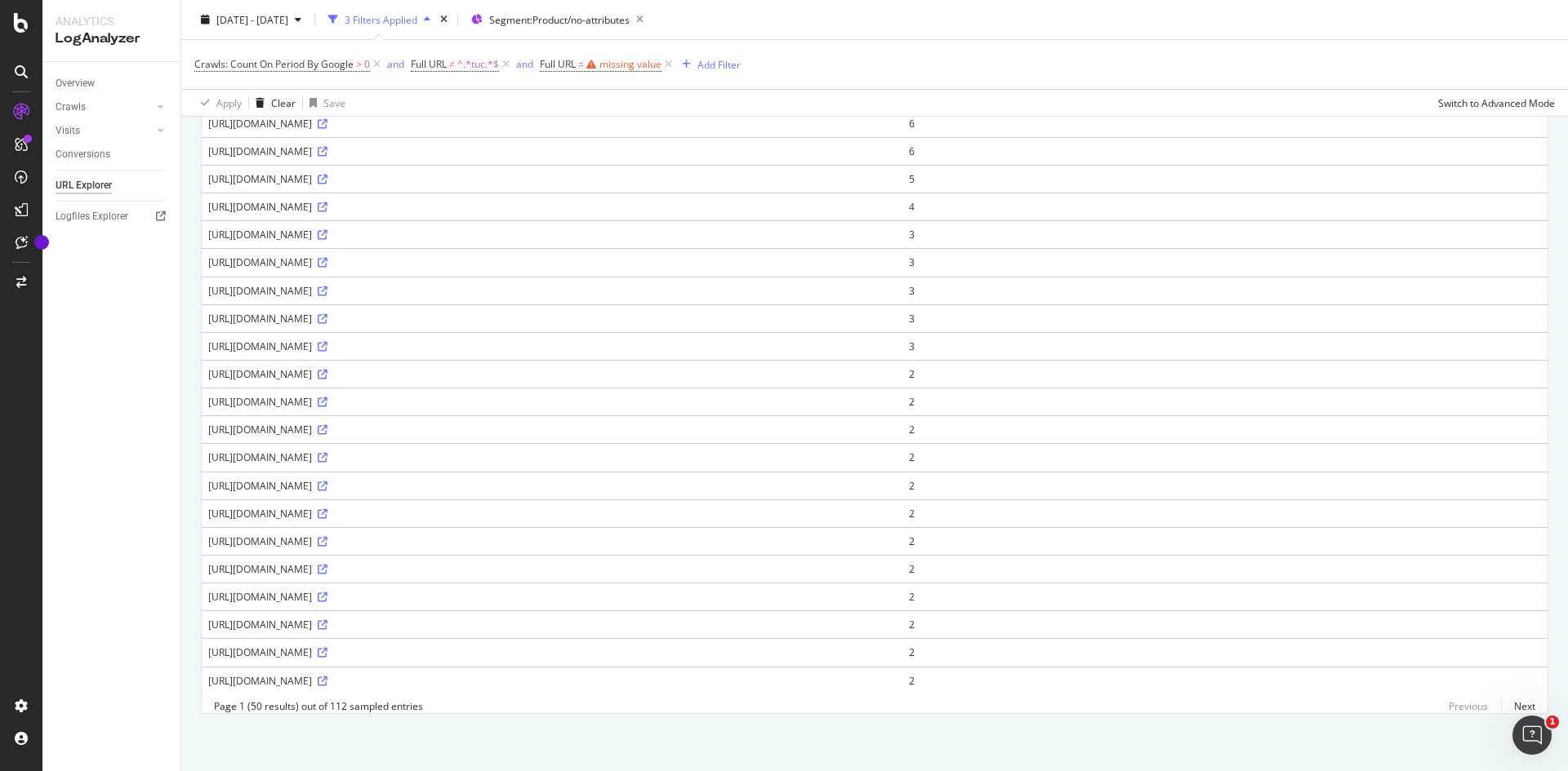
drag, startPoint x: 426, startPoint y: 616, endPoint x: 1177, endPoint y: 611, distance: 751.0
click at [896, 618] on div "[URL][DOMAIN_NAME]" at bounding box center [552, 625] width 688 height 14
click at [644, 58] on div "missing value" at bounding box center [631, 64] width 62 height 14
click at [620, 127] on input "text" at bounding box center [646, 132] width 178 height 26
type input "clickPR"
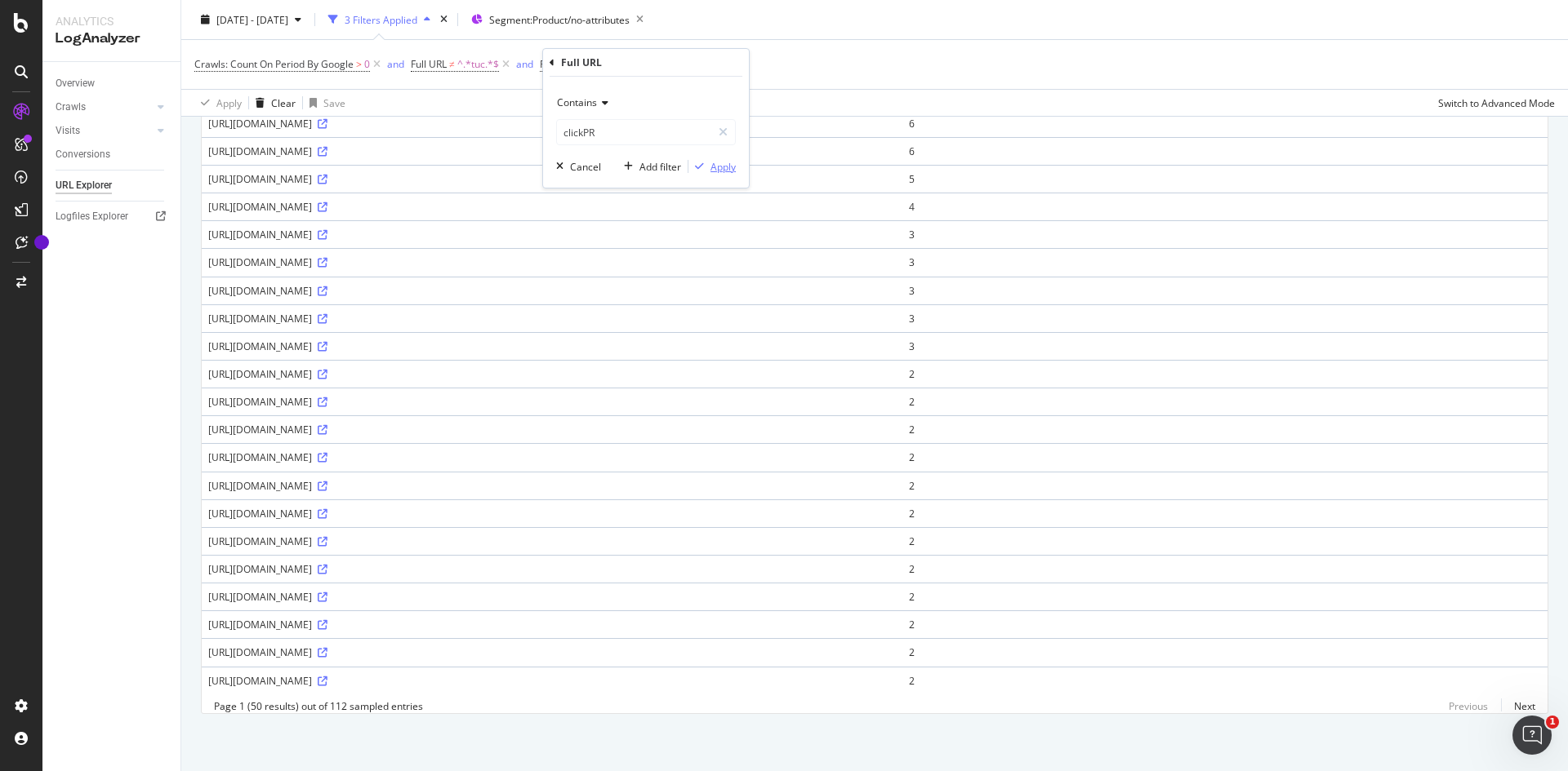
click at [733, 166] on div "Apply" at bounding box center [723, 167] width 25 height 14
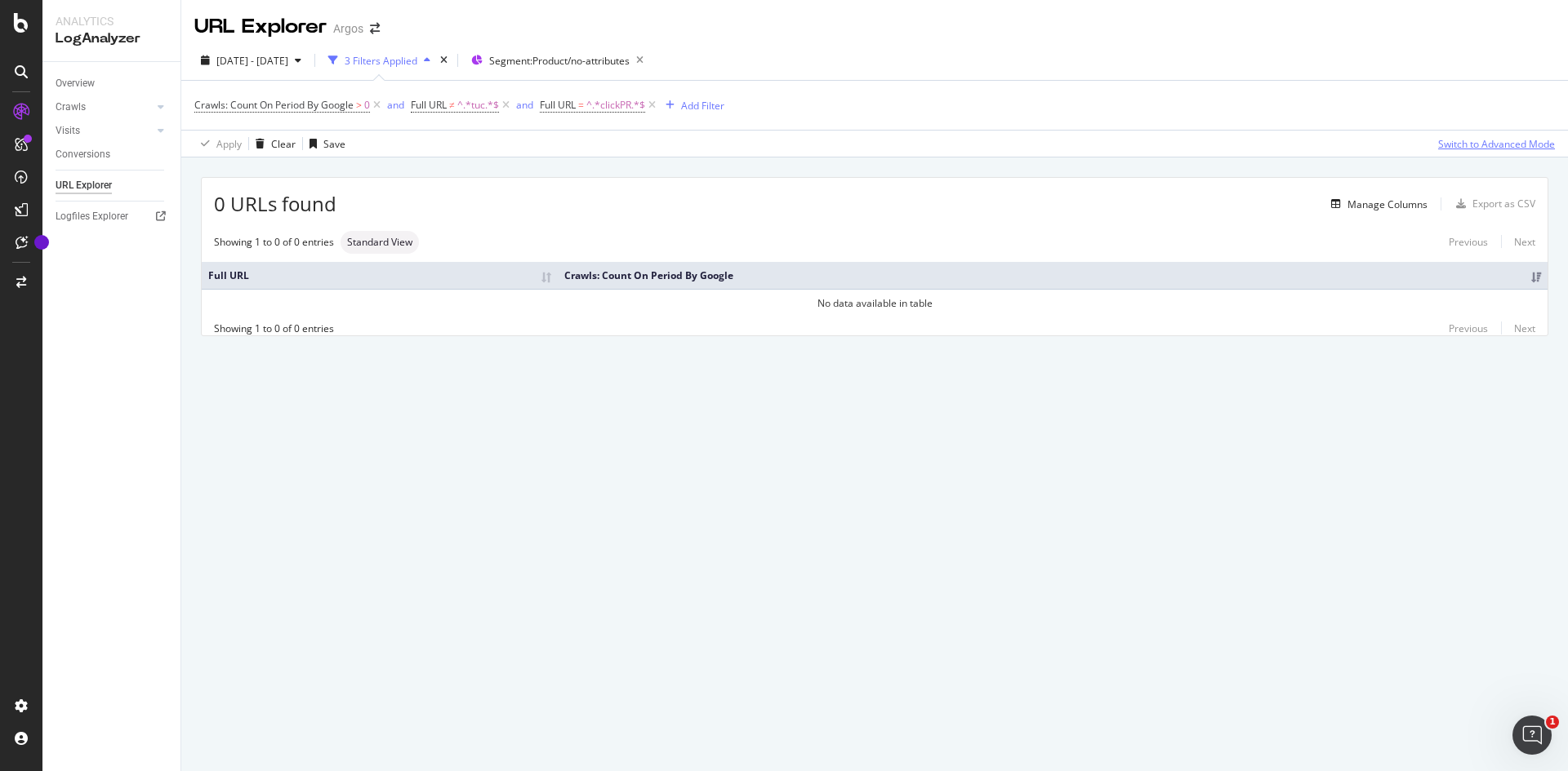
click at [1521, 146] on div "Switch to Advanced Mode" at bounding box center [1496, 144] width 117 height 14
click at [1479, 140] on div "Switch back to Simple mode" at bounding box center [1492, 144] width 127 height 14
click at [650, 104] on icon at bounding box center [652, 105] width 14 height 16
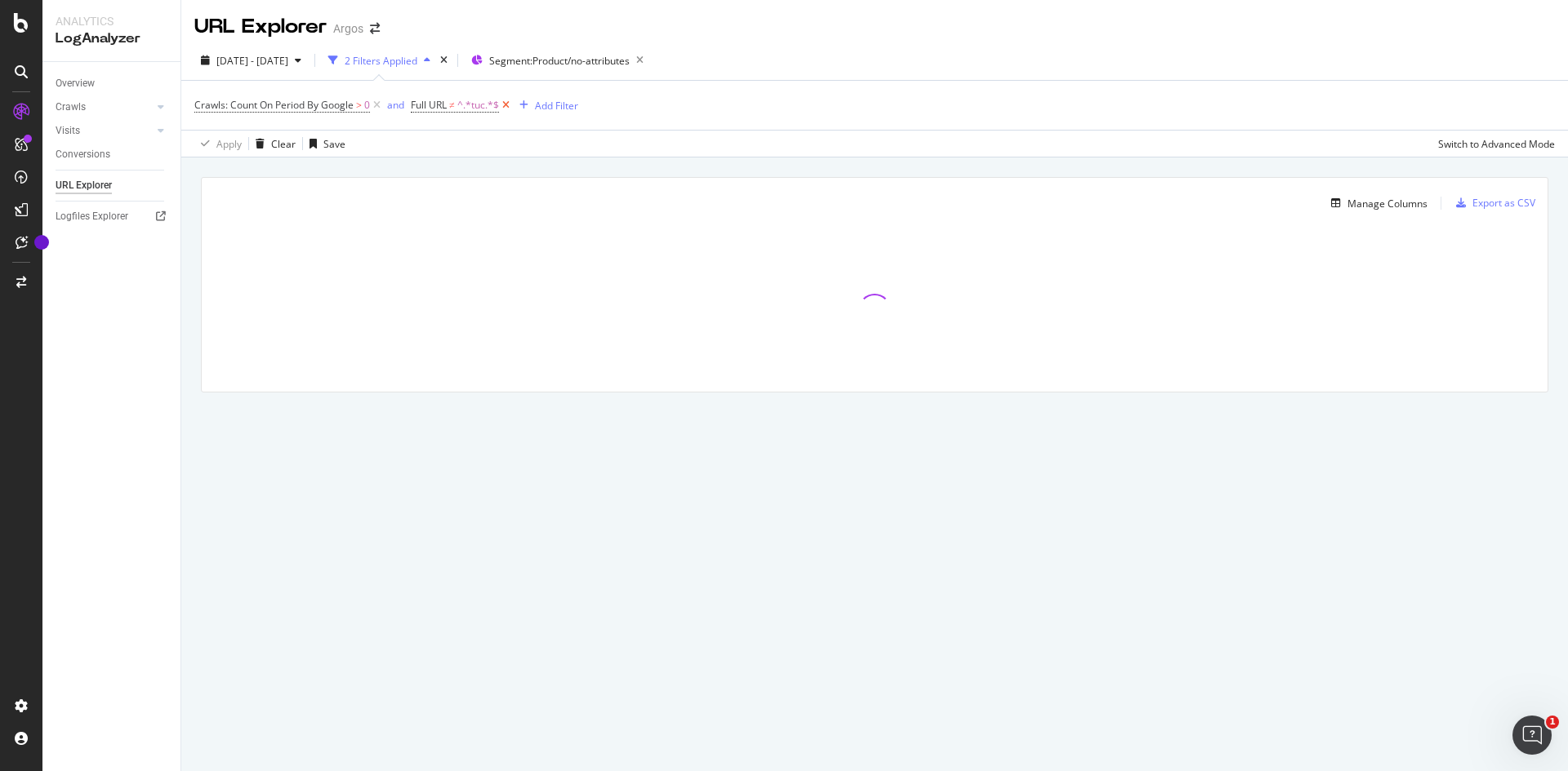
click at [506, 104] on icon at bounding box center [506, 105] width 14 height 16
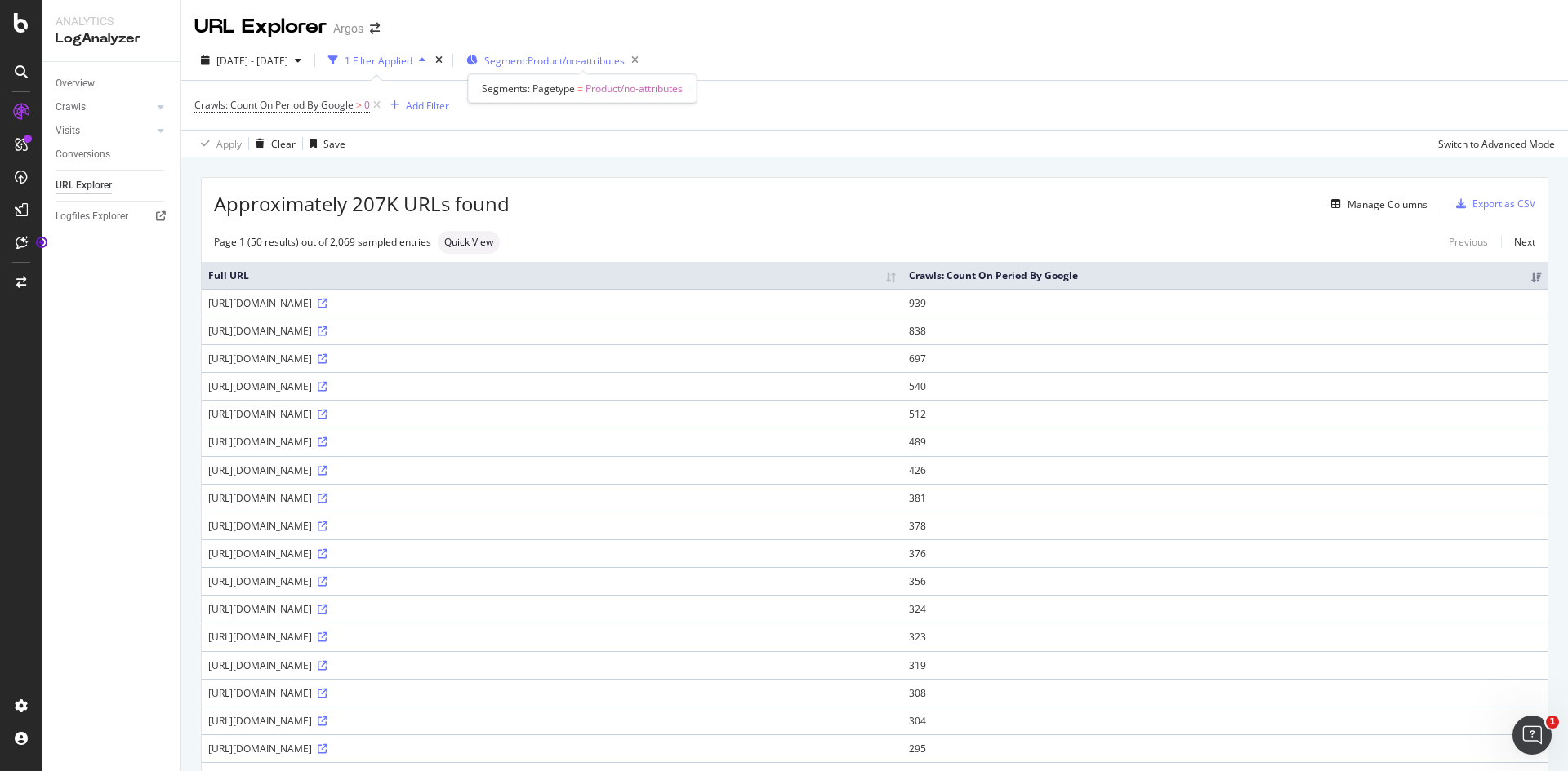
click at [625, 63] on span "Segment: Product/no-attributes" at bounding box center [555, 60] width 141 height 14
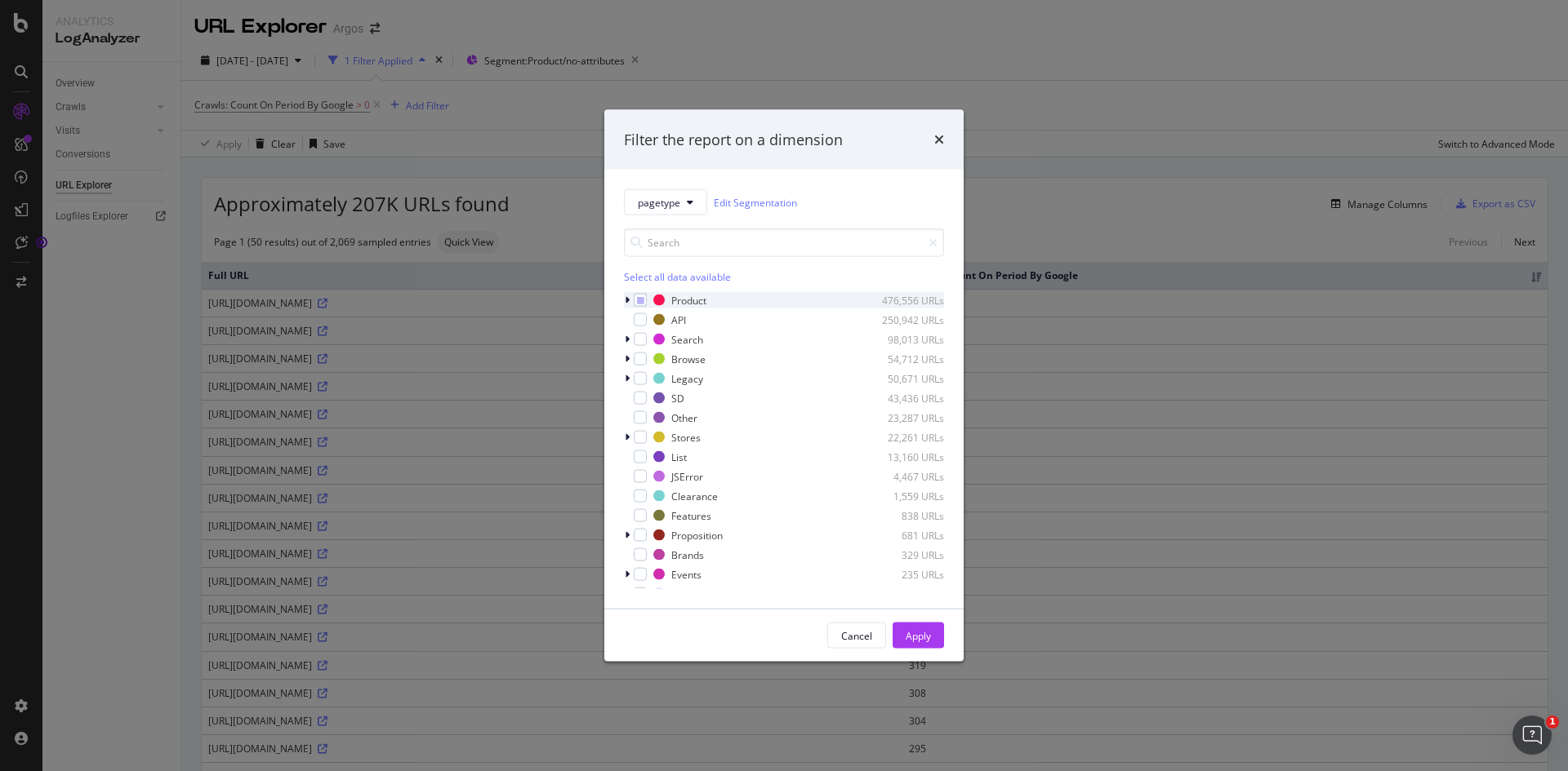
click at [627, 306] on div "modal" at bounding box center [628, 300] width 10 height 16
click at [626, 305] on icon "modal" at bounding box center [627, 300] width 7 height 9
click at [936, 136] on icon "times" at bounding box center [939, 139] width 10 height 13
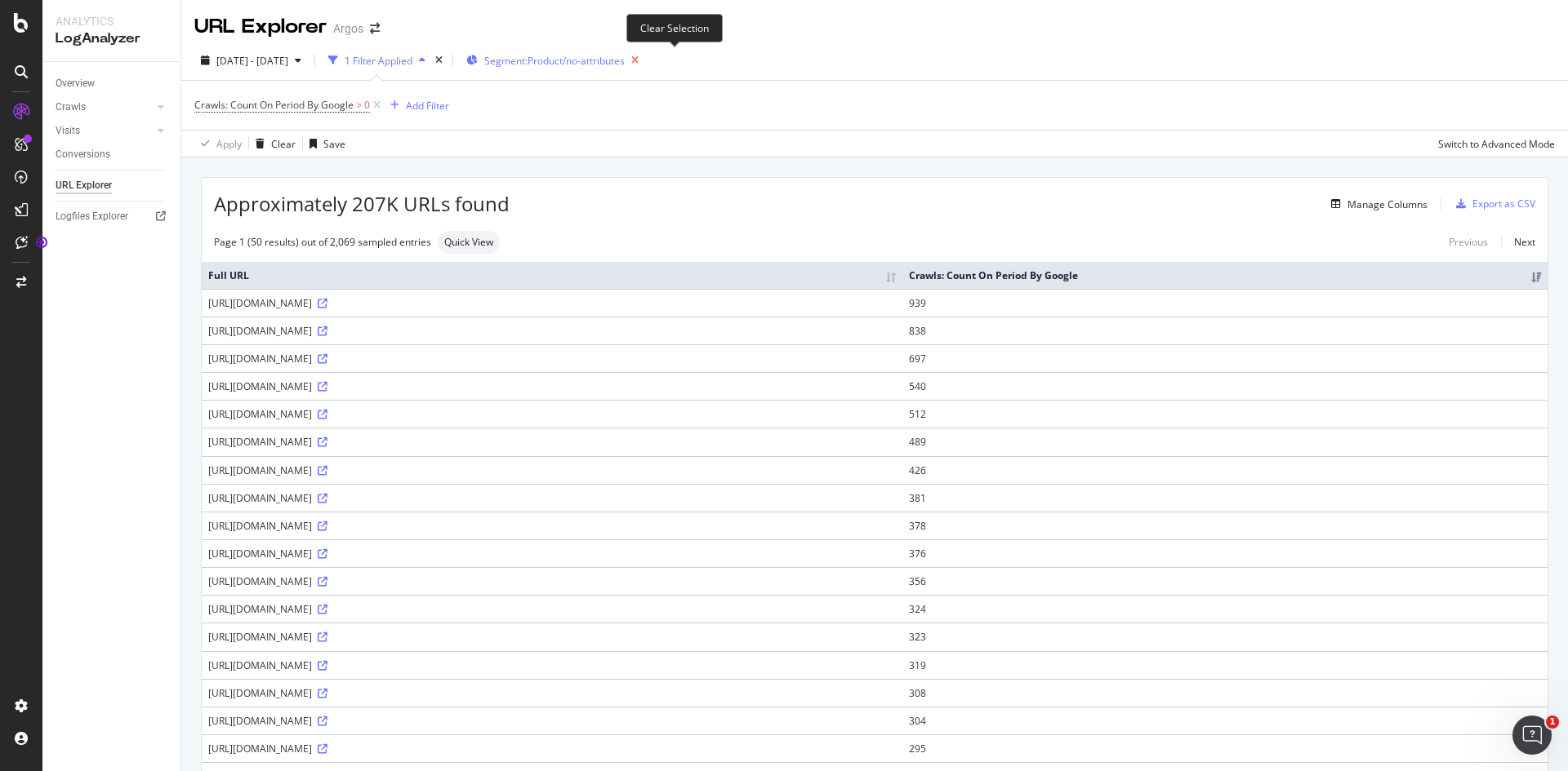
click at [645, 57] on icon "button" at bounding box center [635, 60] width 21 height 22
